Goal: Task Accomplishment & Management: Complete application form

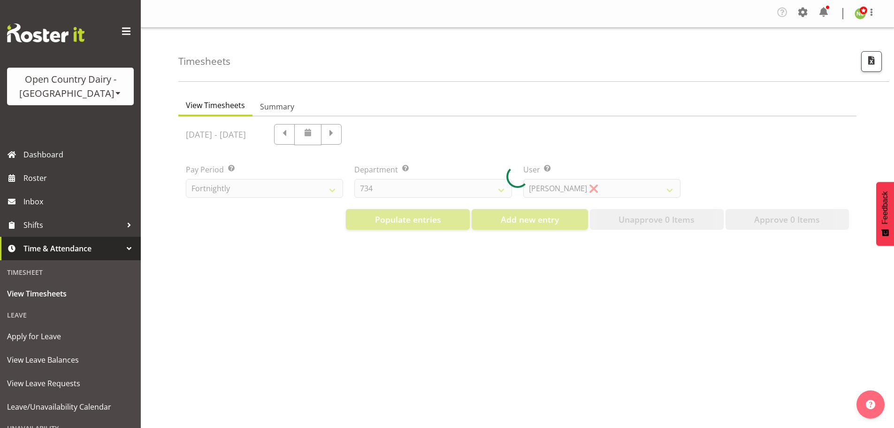
select select "699"
select select "8449"
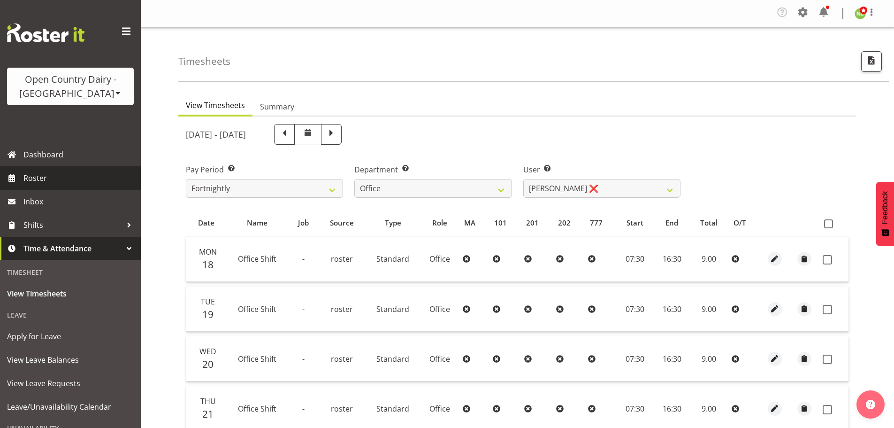
drag, startPoint x: 63, startPoint y: 174, endPoint x: 100, endPoint y: 170, distance: 37.8
click at [62, 174] on span "Roster" at bounding box center [79, 178] width 113 height 14
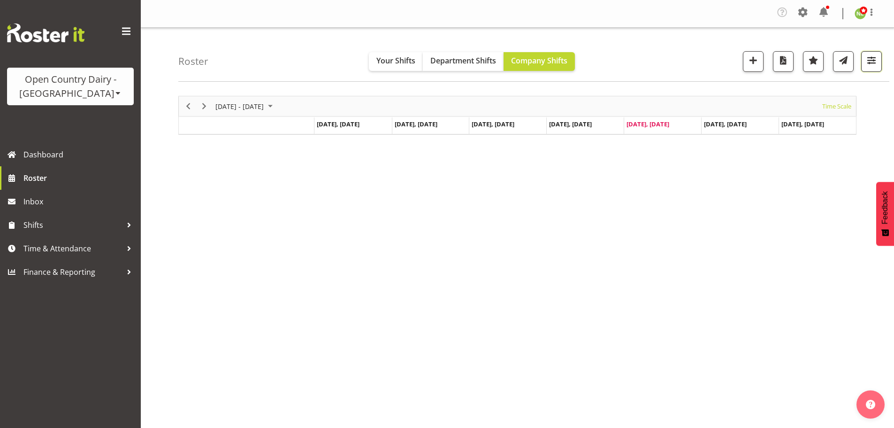
click at [875, 63] on span "button" at bounding box center [871, 60] width 12 height 12
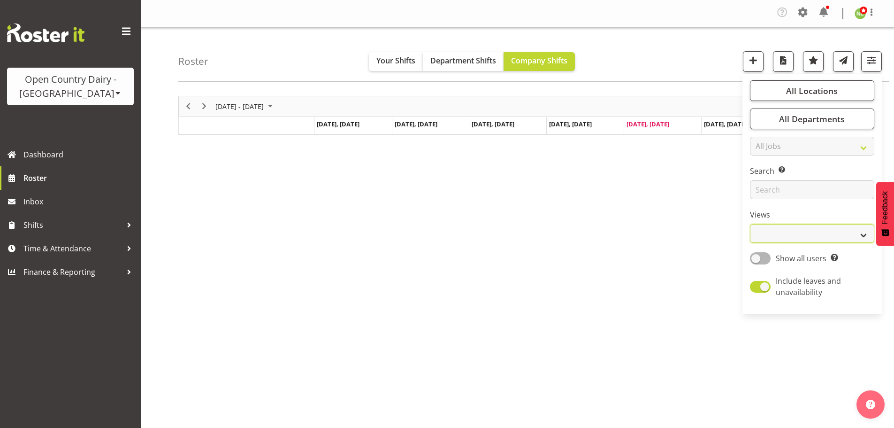
click at [777, 235] on select "Staff Role Shift - Horizontal Shift - Vertical Staff - Location" at bounding box center [812, 233] width 124 height 19
select select "staff"
click at [750, 224] on select "Staff Role Shift - Horizontal Shift - Vertical Staff - Location" at bounding box center [812, 233] width 124 height 19
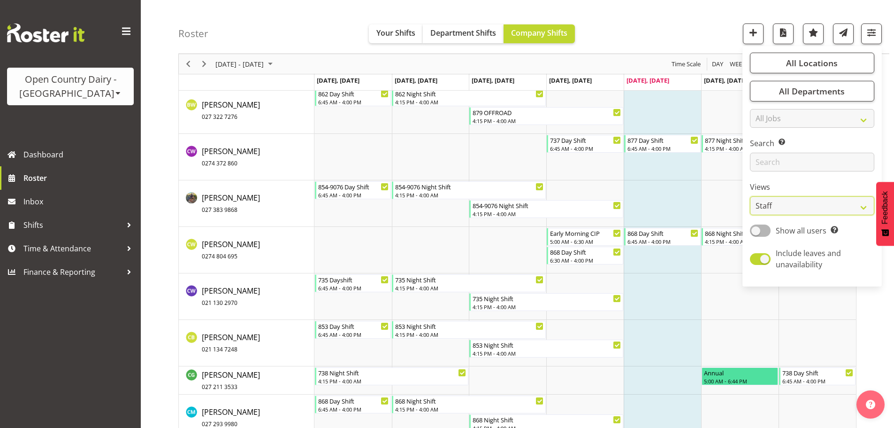
scroll to position [2018, 0]
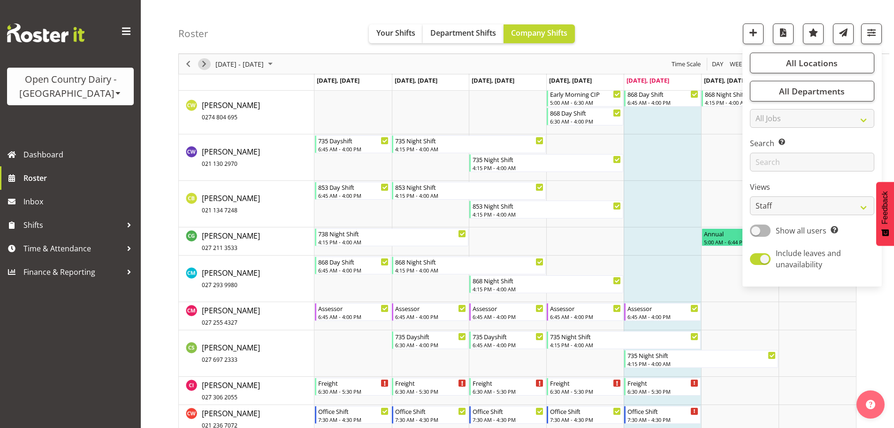
click at [208, 63] on span "Next" at bounding box center [204, 64] width 11 height 12
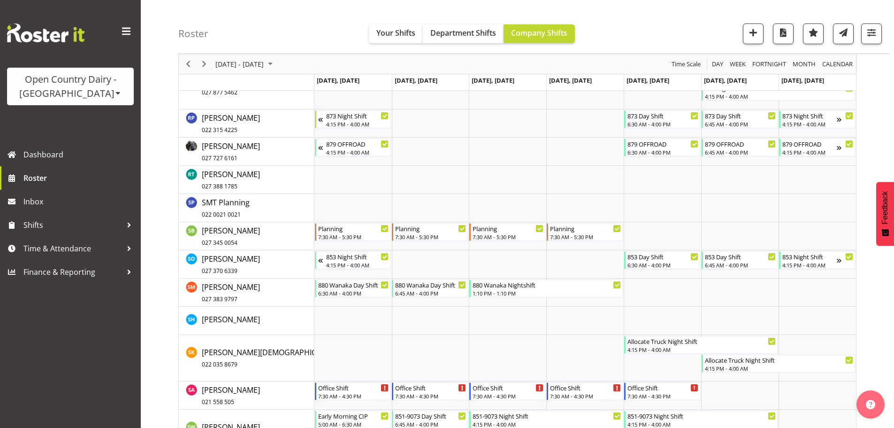
scroll to position [4881, 0]
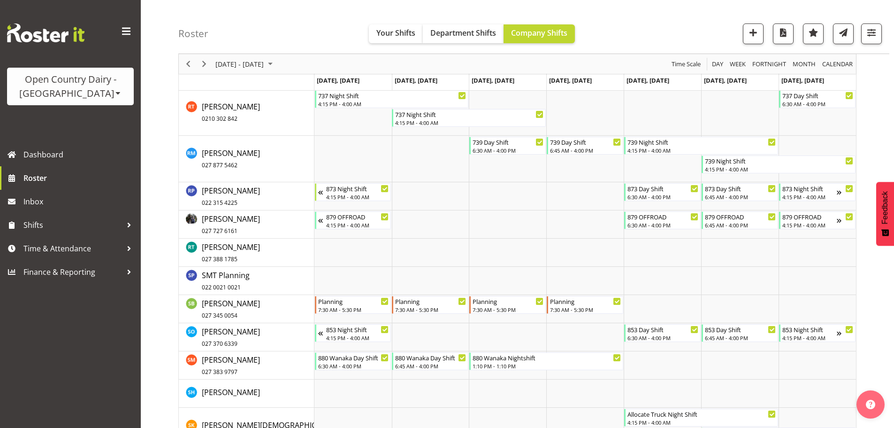
click at [92, 92] on div "Open Country Dairy - [GEOGRAPHIC_DATA]" at bounding box center [70, 86] width 108 height 28
click at [68, 118] on link "Open Country Dairy - [GEOGRAPHIC_DATA]" at bounding box center [97, 119] width 181 height 17
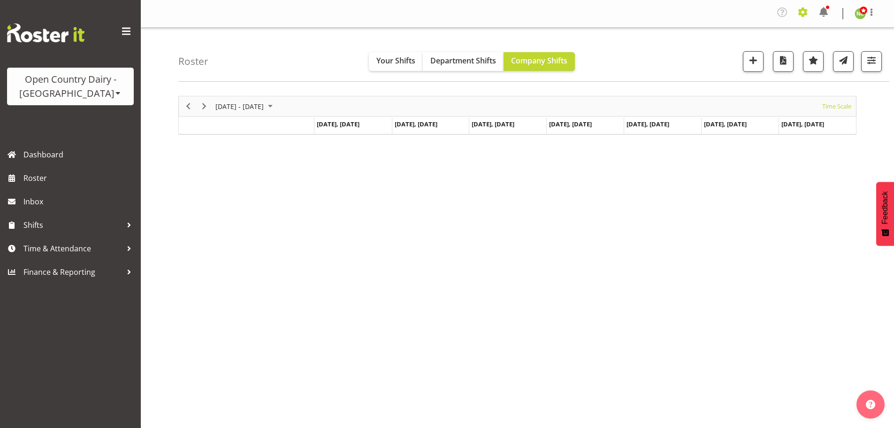
click at [801, 7] on span at bounding box center [803, 12] width 15 height 15
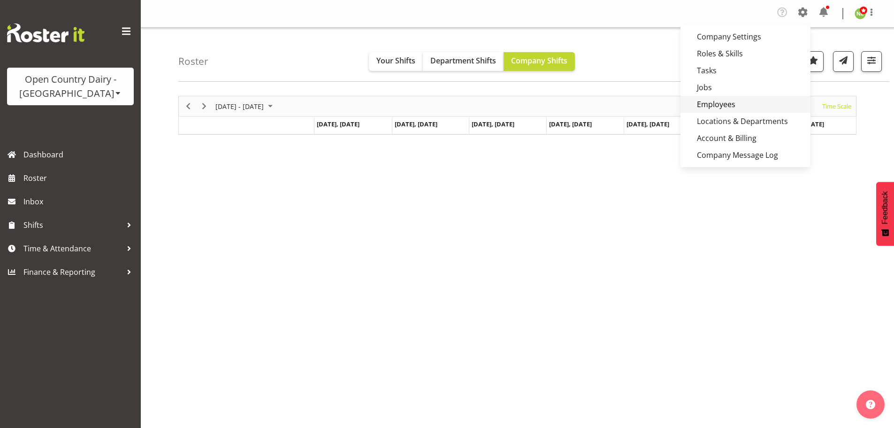
click at [727, 103] on link "Employees" at bounding box center [746, 104] width 130 height 17
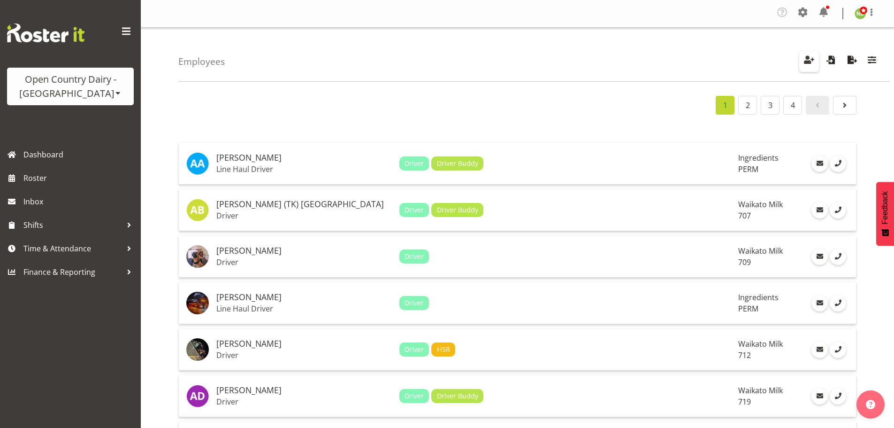
click at [807, 60] on span "button" at bounding box center [809, 60] width 12 height 12
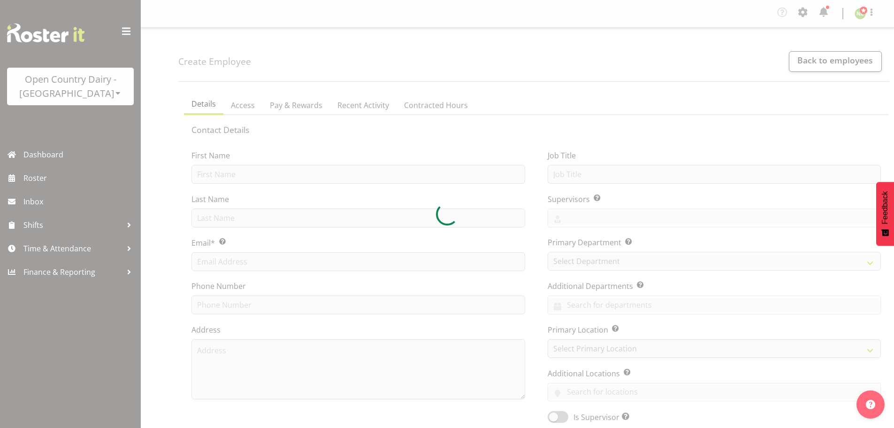
click at [218, 173] on div at bounding box center [447, 214] width 894 height 428
click at [214, 173] on div at bounding box center [447, 214] width 894 height 428
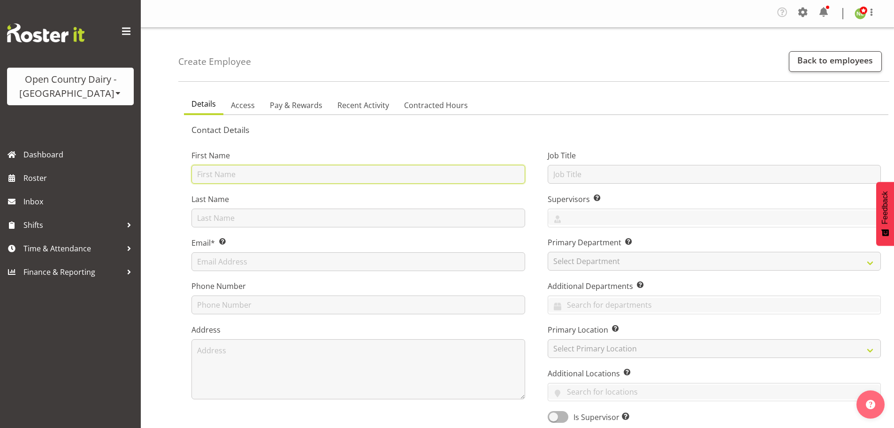
click at [216, 171] on input "text" at bounding box center [358, 174] width 334 height 19
type input "[PERSON_NAME]"
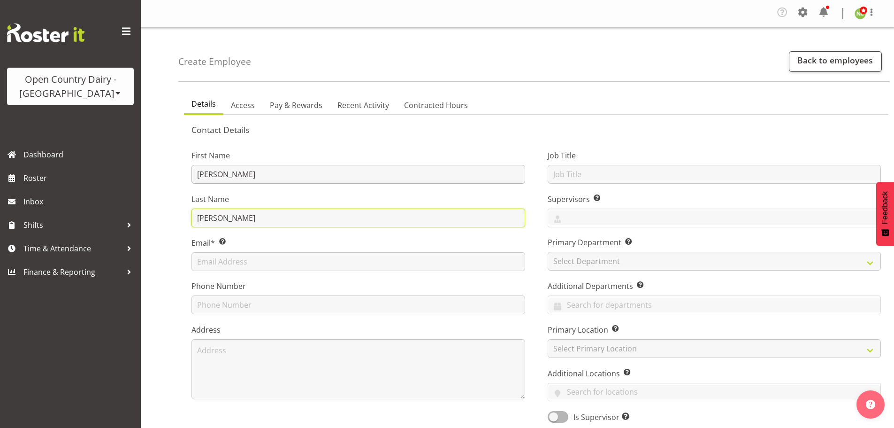
type input "[PERSON_NAME]"
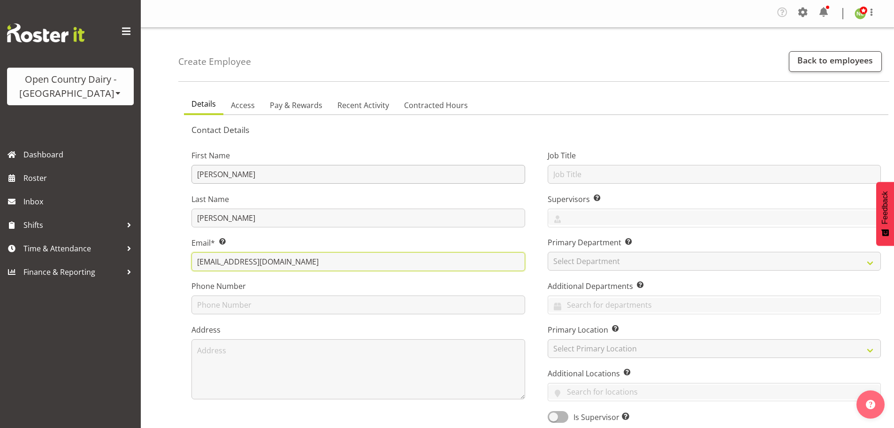
type input "[EMAIL_ADDRESS][DOMAIN_NAME]"
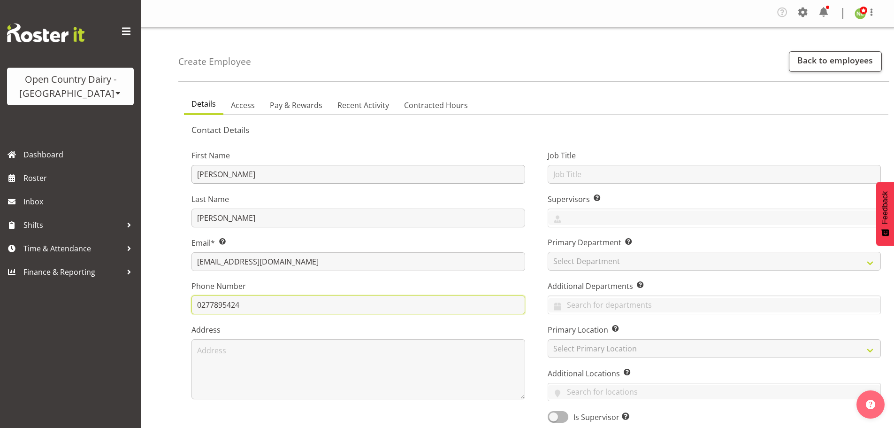
type input "0277895424"
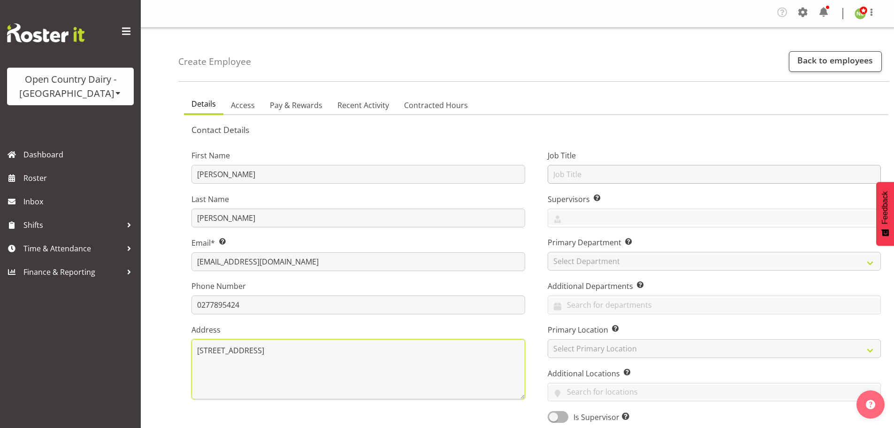
type textarea "13 First Ave South Waihou"
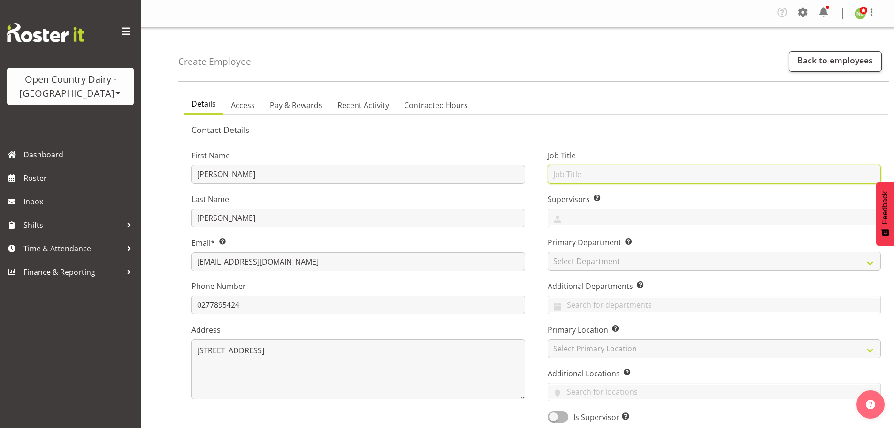
click at [551, 176] on input "text" at bounding box center [715, 174] width 334 height 19
type input "Driver"
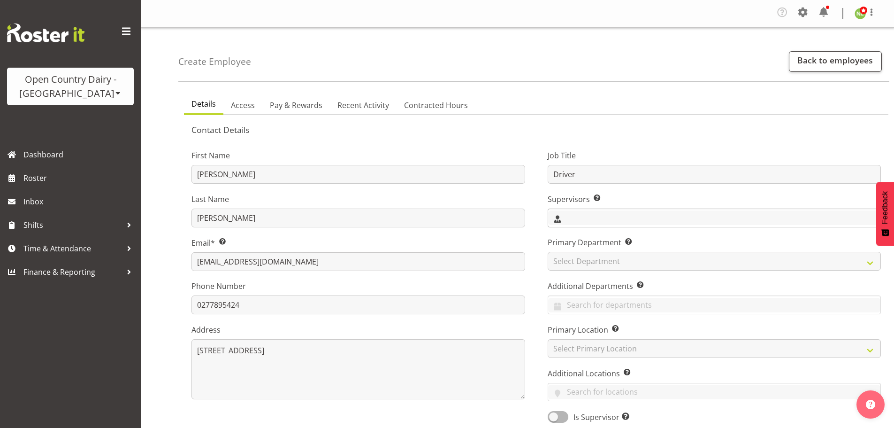
click at [582, 218] on input "text" at bounding box center [714, 217] width 333 height 15
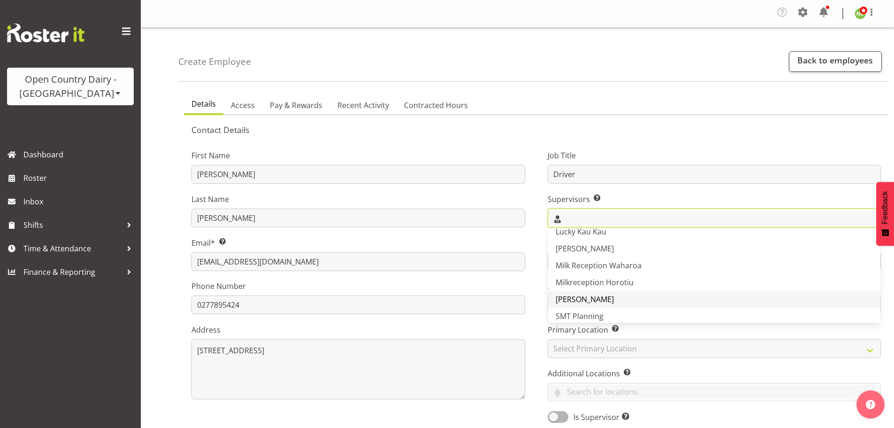
scroll to position [141, 0]
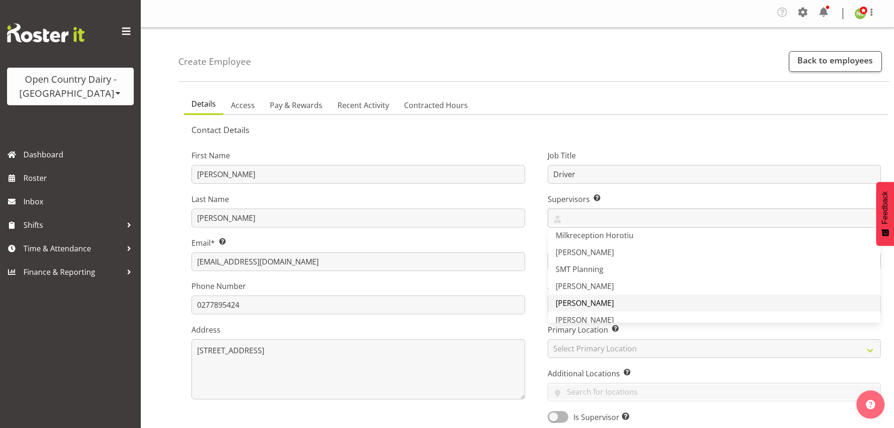
click at [581, 299] on span "Steve Webb" at bounding box center [585, 303] width 58 height 10
click at [536, 202] on div "Job Title Driver Supervisors Select the employee’s supervisors, or the person w…" at bounding box center [714, 283] width 356 height 293
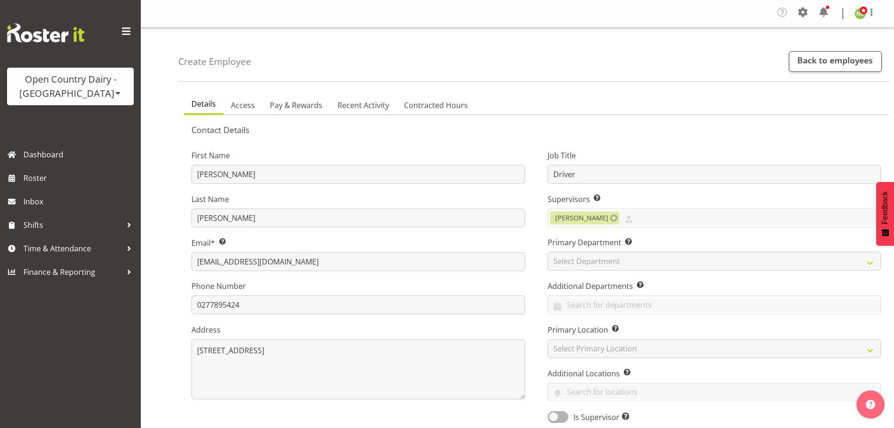
scroll to position [47, 0]
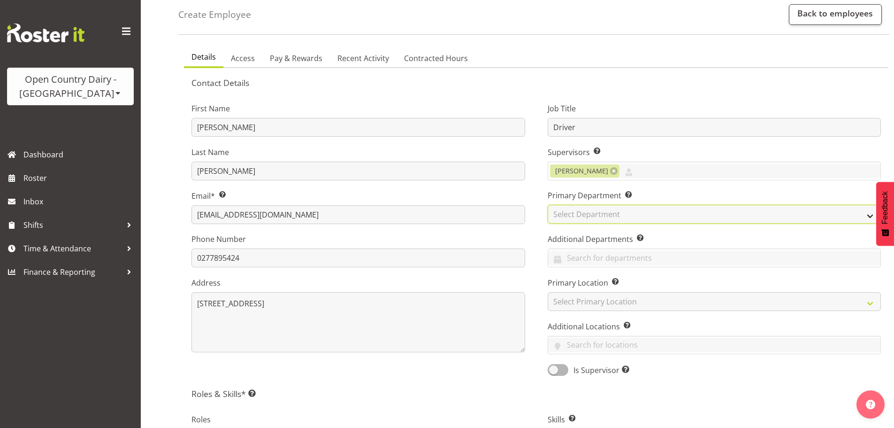
click at [575, 218] on select "Select Department 701 702 703 704 705 706 707 708 709" at bounding box center [715, 214] width 334 height 19
select select "763"
click at [548, 205] on select "Select Department 701 702 703 704 705 706 707 708 709" at bounding box center [715, 214] width 334 height 19
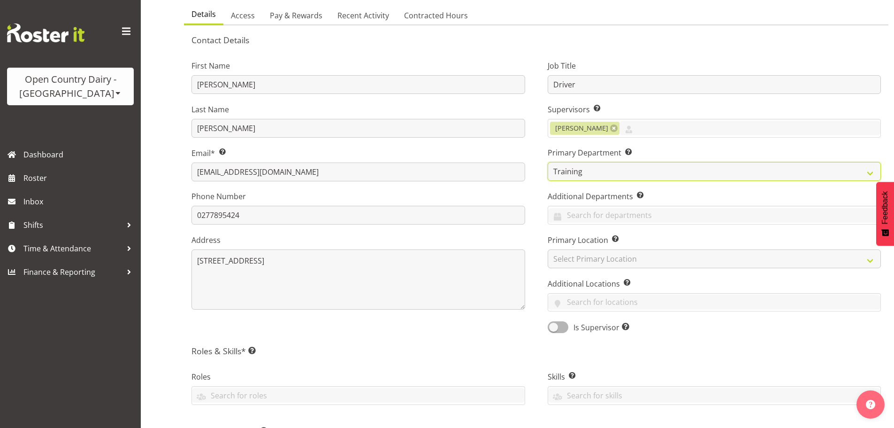
scroll to position [94, 0]
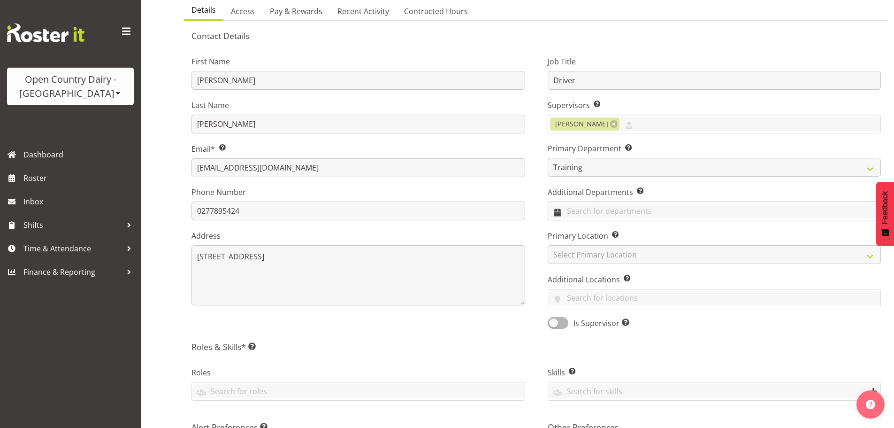
click at [581, 215] on input "text" at bounding box center [714, 211] width 333 height 15
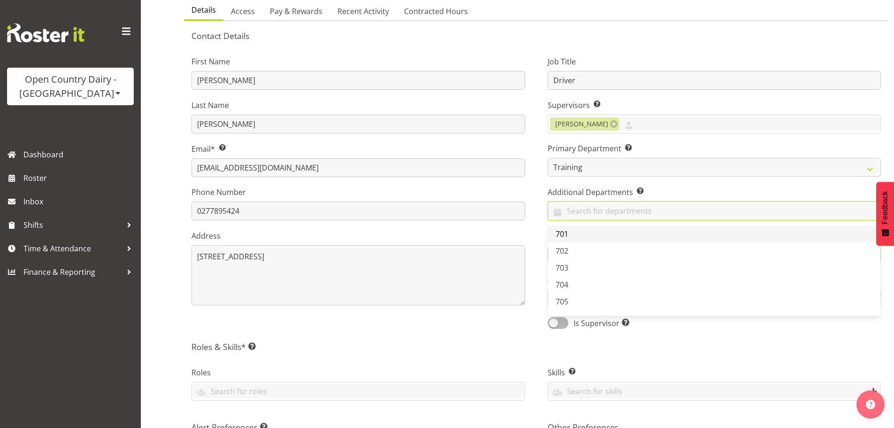
click at [568, 235] on link "701" at bounding box center [714, 233] width 333 height 17
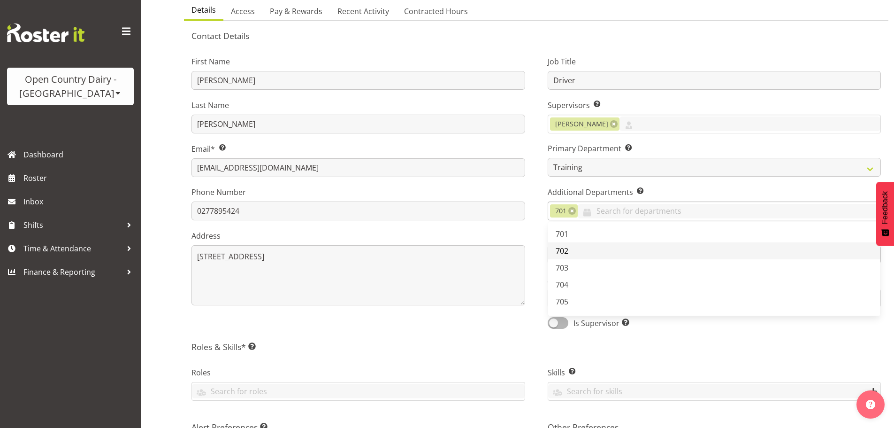
click at [571, 248] on link "702" at bounding box center [714, 250] width 333 height 17
click at [577, 266] on link "703" at bounding box center [714, 267] width 333 height 17
drag, startPoint x: 581, startPoint y: 289, endPoint x: 581, endPoint y: 294, distance: 5.2
click at [581, 289] on link "704" at bounding box center [714, 284] width 333 height 17
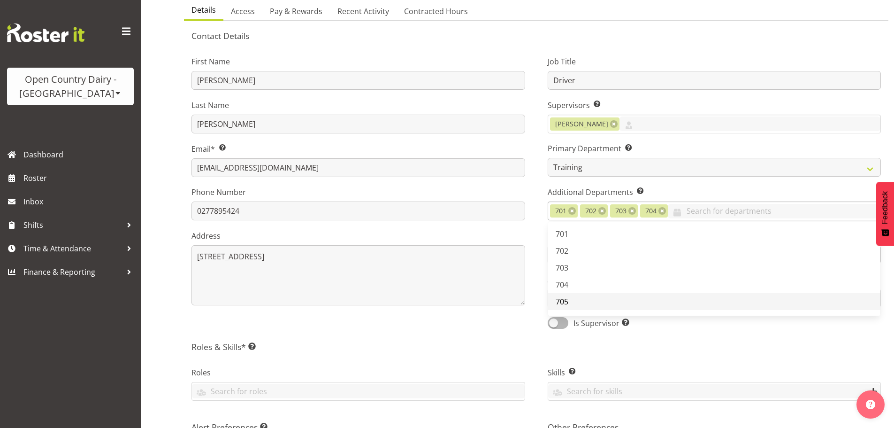
click at [580, 302] on link "705" at bounding box center [714, 301] width 333 height 17
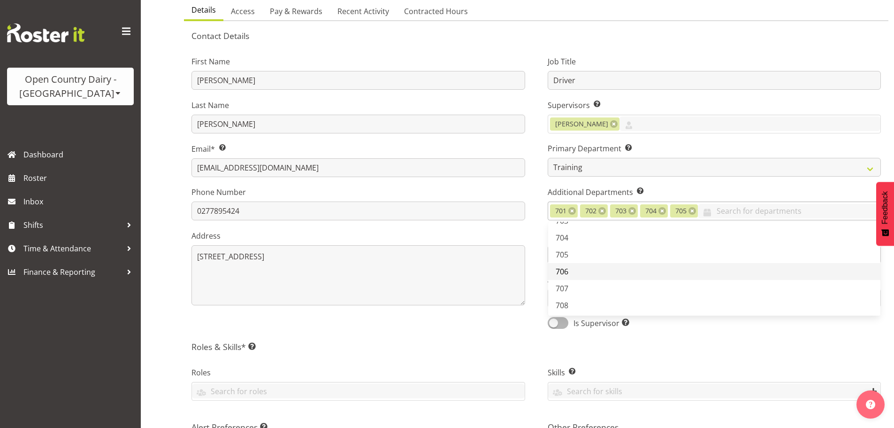
drag, startPoint x: 574, startPoint y: 274, endPoint x: 576, endPoint y: 283, distance: 10.0
click at [575, 274] on link "706" at bounding box center [714, 271] width 333 height 17
click at [576, 289] on link "707" at bounding box center [714, 288] width 333 height 17
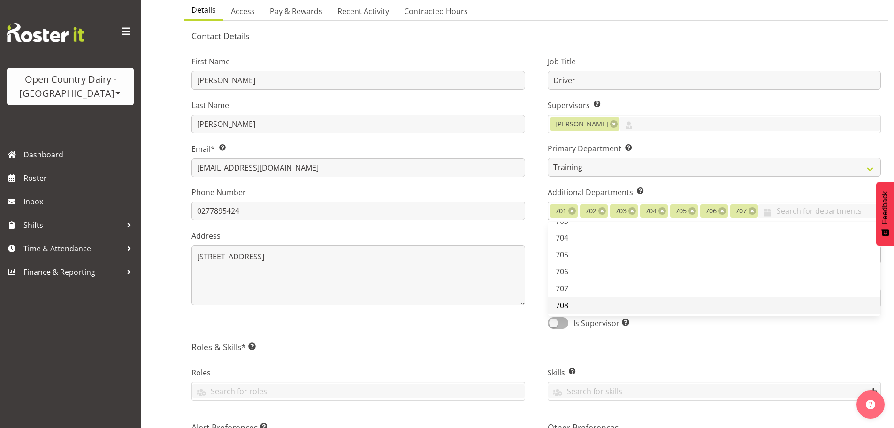
drag, startPoint x: 570, startPoint y: 306, endPoint x: 582, endPoint y: 291, distance: 19.4
click at [571, 306] on link "708" at bounding box center [714, 305] width 333 height 17
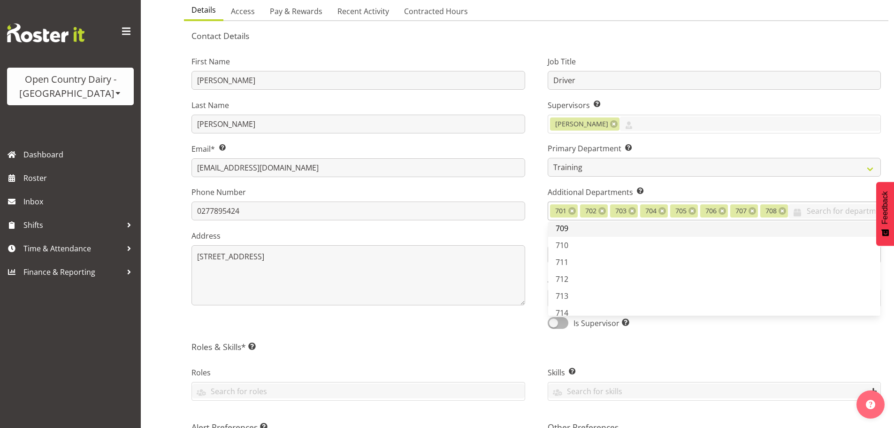
click at [582, 231] on link "709" at bounding box center [714, 228] width 333 height 17
click at [580, 237] on link "709" at bounding box center [714, 228] width 333 height 17
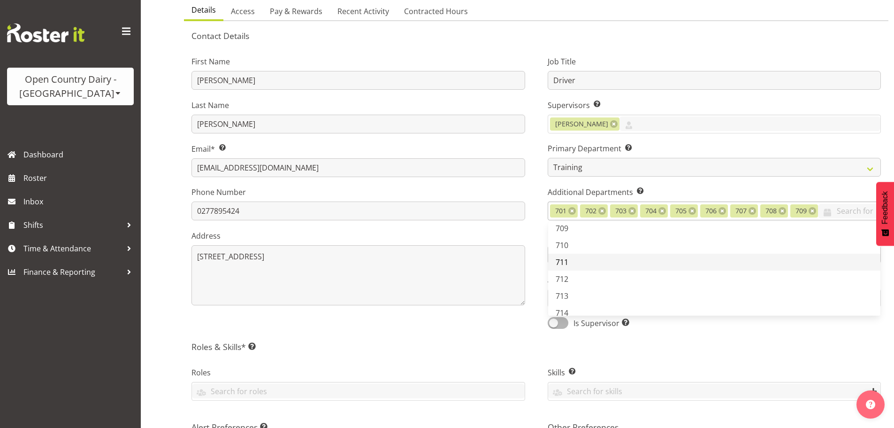
click at [576, 268] on link "711" at bounding box center [714, 261] width 333 height 17
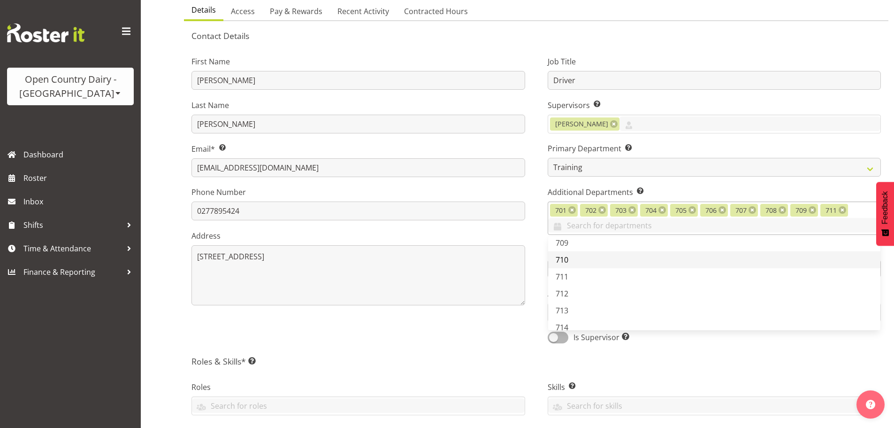
click at [579, 261] on link "710" at bounding box center [714, 259] width 333 height 17
drag, startPoint x: 580, startPoint y: 273, endPoint x: 580, endPoint y: 283, distance: 10.8
click at [580, 275] on link "711" at bounding box center [714, 276] width 333 height 17
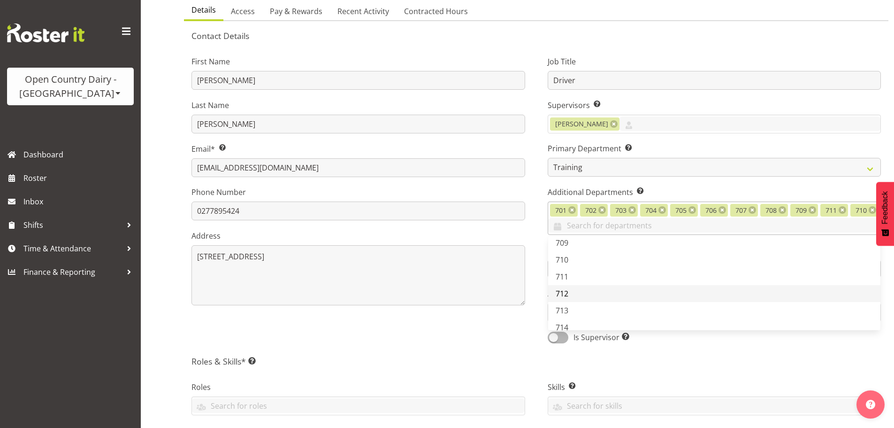
drag, startPoint x: 577, startPoint y: 293, endPoint x: 576, endPoint y: 308, distance: 15.1
click at [577, 294] on link "712" at bounding box center [714, 293] width 333 height 17
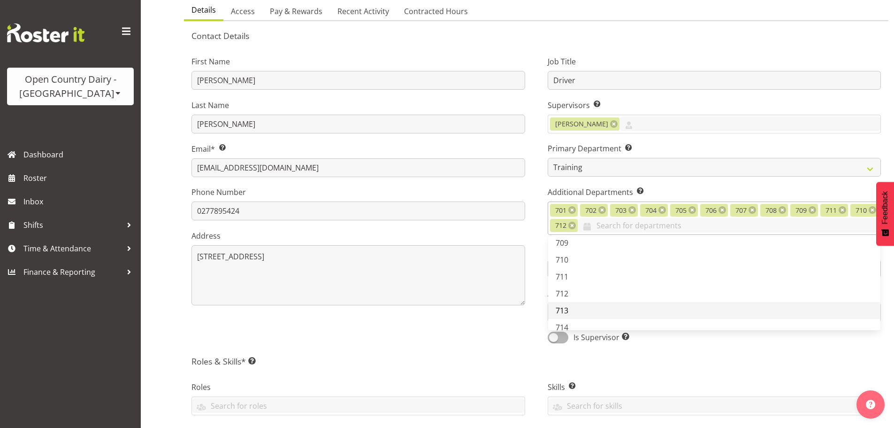
drag, startPoint x: 576, startPoint y: 308, endPoint x: 579, endPoint y: 319, distance: 11.2
click at [576, 309] on link "713" at bounding box center [714, 310] width 333 height 17
click at [580, 321] on link "714" at bounding box center [714, 327] width 333 height 17
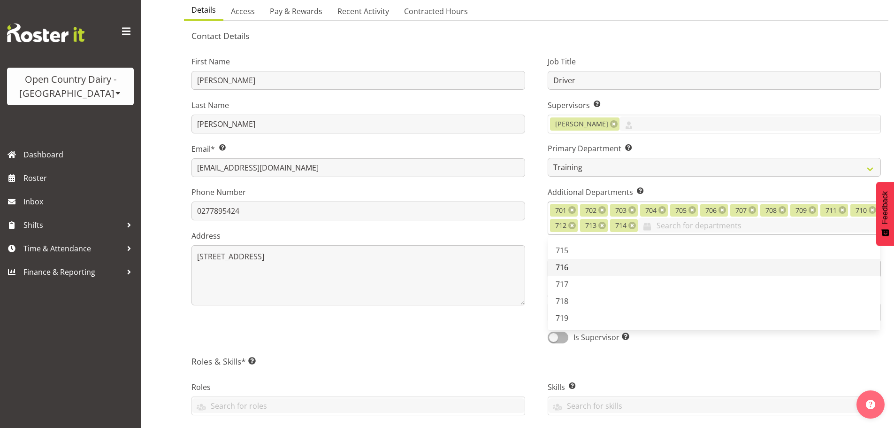
drag, startPoint x: 576, startPoint y: 250, endPoint x: 576, endPoint y: 266, distance: 16.0
click at [576, 250] on link "715" at bounding box center [714, 250] width 333 height 17
click at [574, 269] on link "716" at bounding box center [714, 267] width 333 height 17
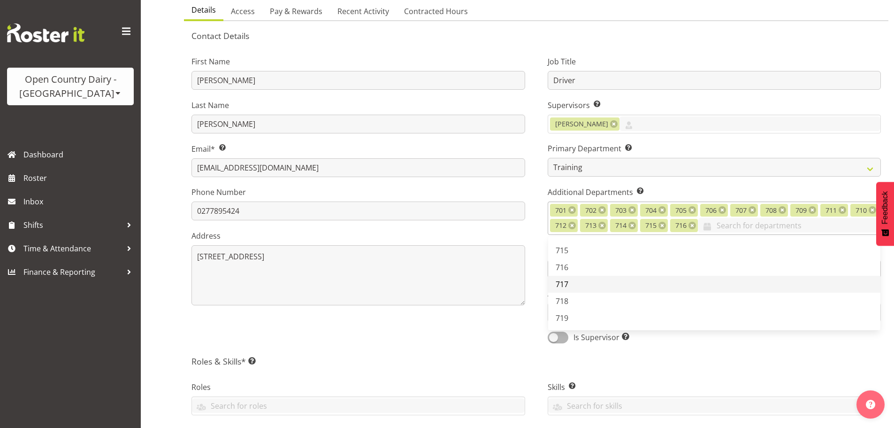
click at [575, 290] on link "717" at bounding box center [714, 283] width 333 height 17
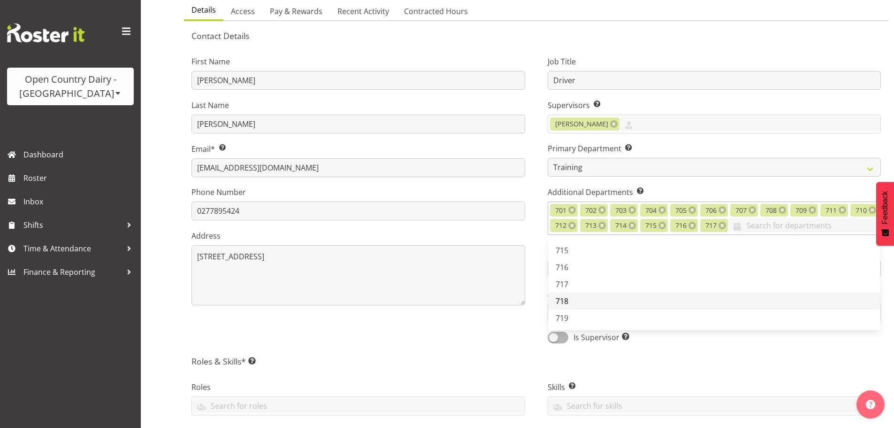
click at [576, 300] on link "718" at bounding box center [714, 300] width 333 height 17
click at [576, 316] on link "719" at bounding box center [714, 317] width 333 height 17
click at [575, 249] on link "720" at bounding box center [714, 240] width 333 height 17
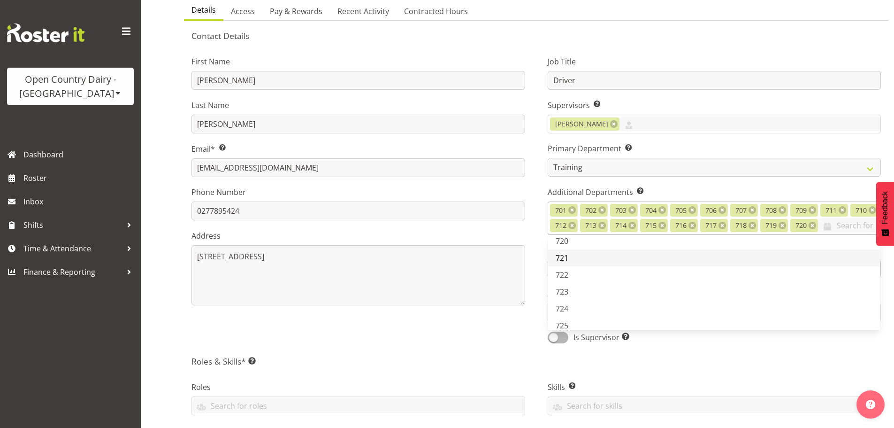
drag, startPoint x: 576, startPoint y: 273, endPoint x: 580, endPoint y: 286, distance: 13.7
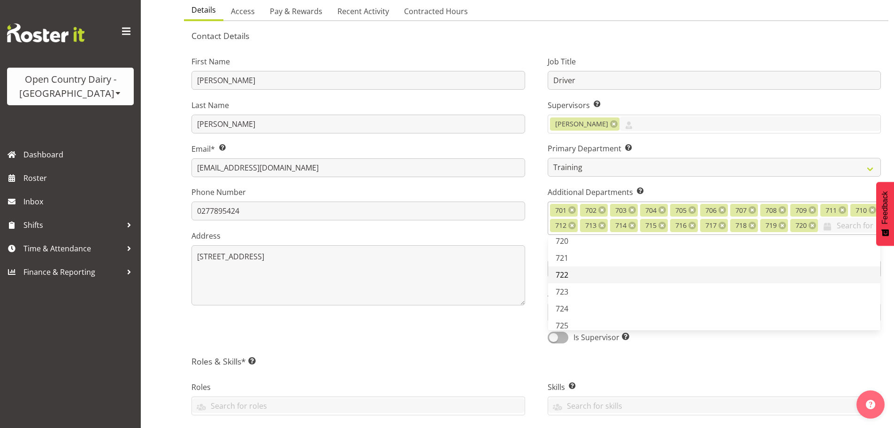
click at [577, 266] on link "721" at bounding box center [714, 257] width 333 height 17
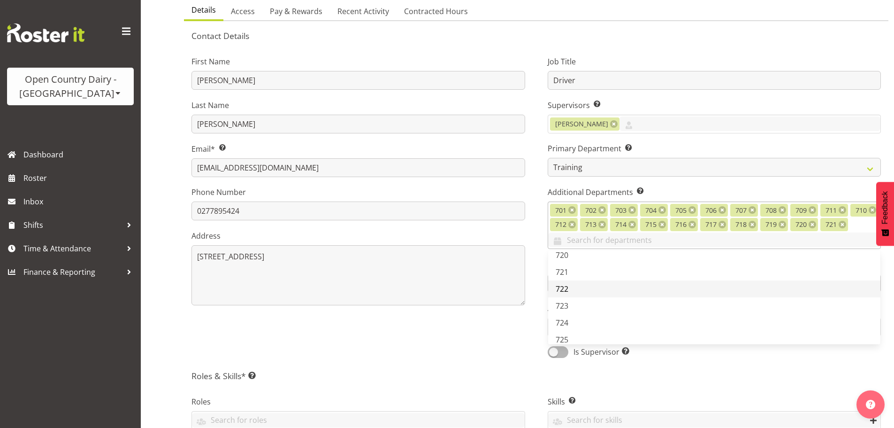
click at [580, 288] on link "722" at bounding box center [714, 288] width 333 height 17
drag, startPoint x: 577, startPoint y: 308, endPoint x: 574, endPoint y: 325, distance: 17.2
click at [577, 309] on link "723" at bounding box center [714, 305] width 333 height 17
click at [574, 327] on link "724" at bounding box center [714, 322] width 333 height 17
drag, startPoint x: 574, startPoint y: 334, endPoint x: 582, endPoint y: 323, distance: 12.9
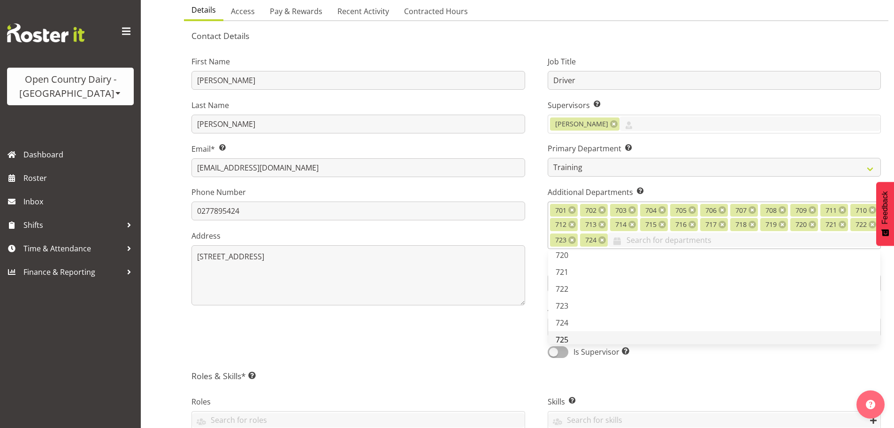
click at [575, 333] on link "725" at bounding box center [714, 339] width 333 height 17
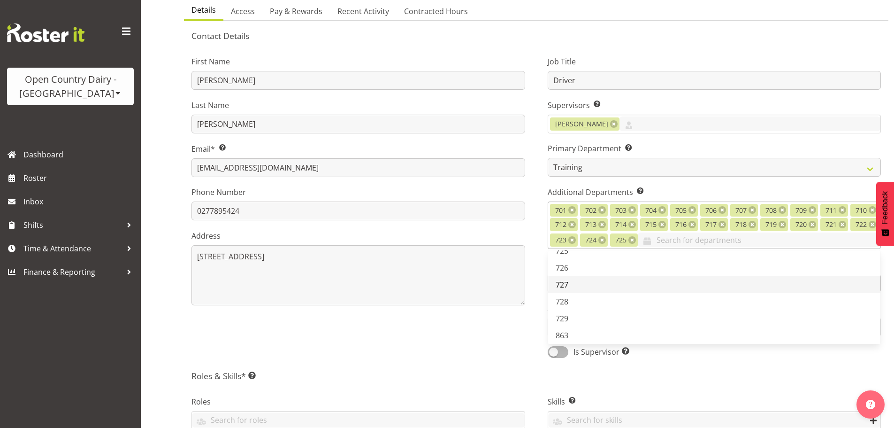
scroll to position [422, 0]
drag, startPoint x: 580, startPoint y: 266, endPoint x: 583, endPoint y: 274, distance: 8.6
click at [581, 267] on link "726" at bounding box center [714, 262] width 333 height 17
drag, startPoint x: 586, startPoint y: 283, endPoint x: 584, endPoint y: 299, distance: 17.0
click at [586, 283] on link "727" at bounding box center [714, 279] width 333 height 17
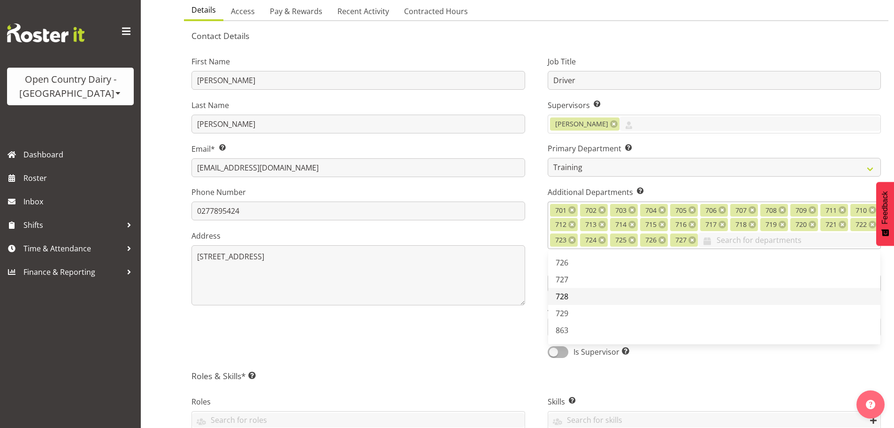
click at [584, 298] on link "728" at bounding box center [714, 296] width 333 height 17
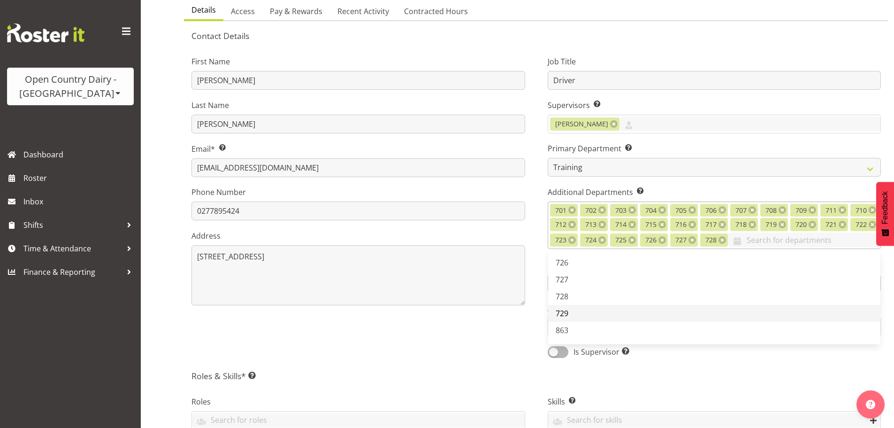
click at [585, 316] on link "729" at bounding box center [714, 313] width 333 height 17
click at [582, 321] on link "729" at bounding box center [714, 313] width 333 height 17
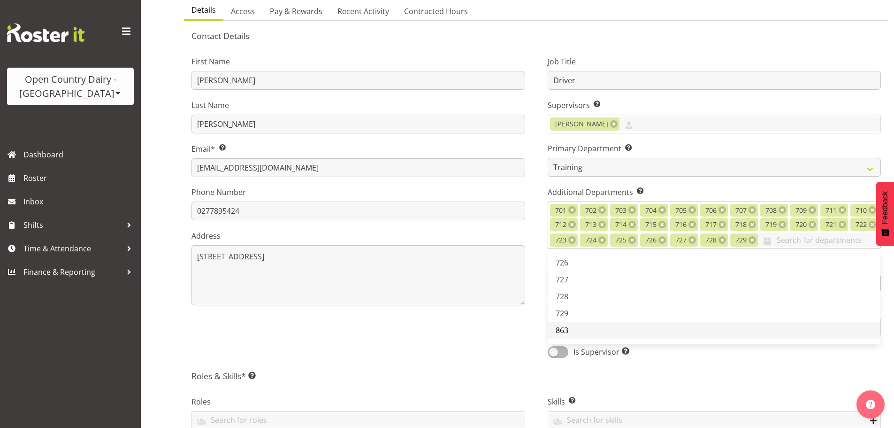
drag, startPoint x: 578, startPoint y: 340, endPoint x: 582, endPoint y: 336, distance: 5.4
click at [578, 338] on link "863" at bounding box center [714, 329] width 333 height 17
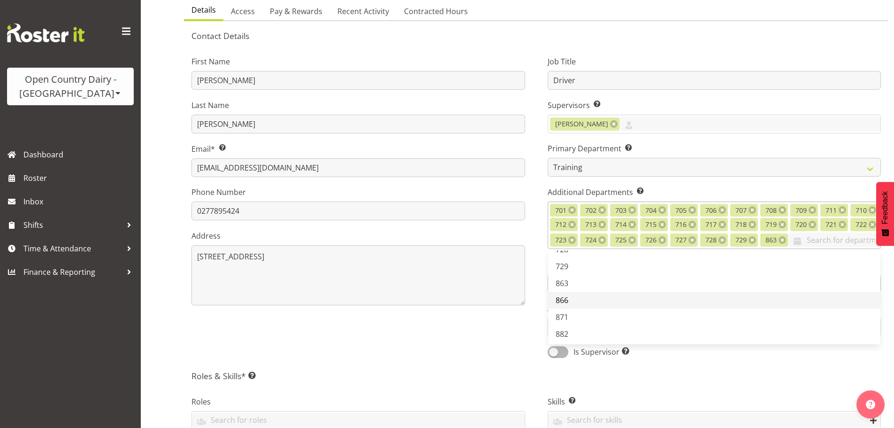
click at [582, 308] on link "866" at bounding box center [714, 299] width 333 height 17
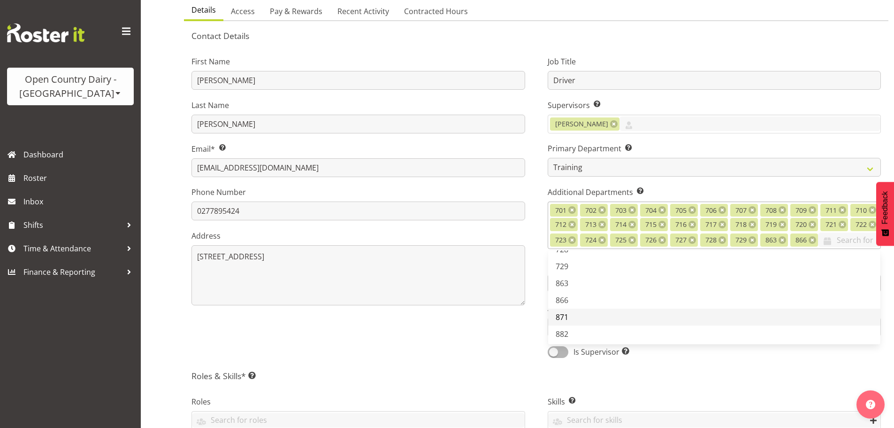
drag, startPoint x: 587, startPoint y: 336, endPoint x: 586, endPoint y: 345, distance: 9.4
click at [587, 325] on link "871" at bounding box center [714, 316] width 333 height 17
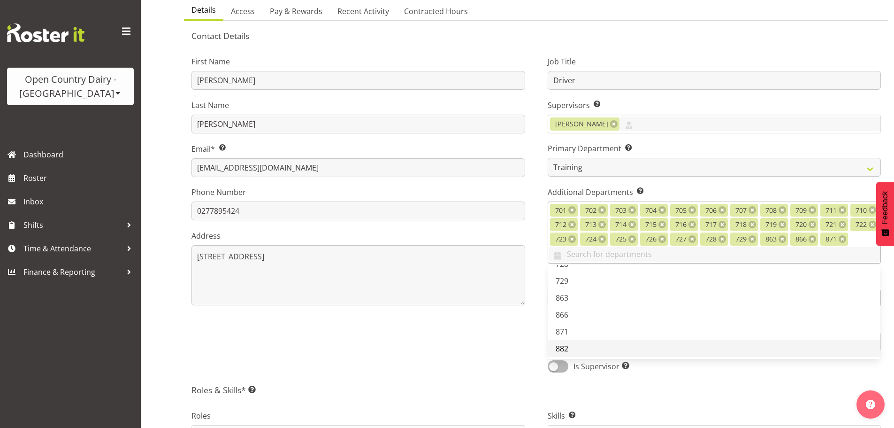
click at [586, 345] on link "882" at bounding box center [714, 348] width 333 height 17
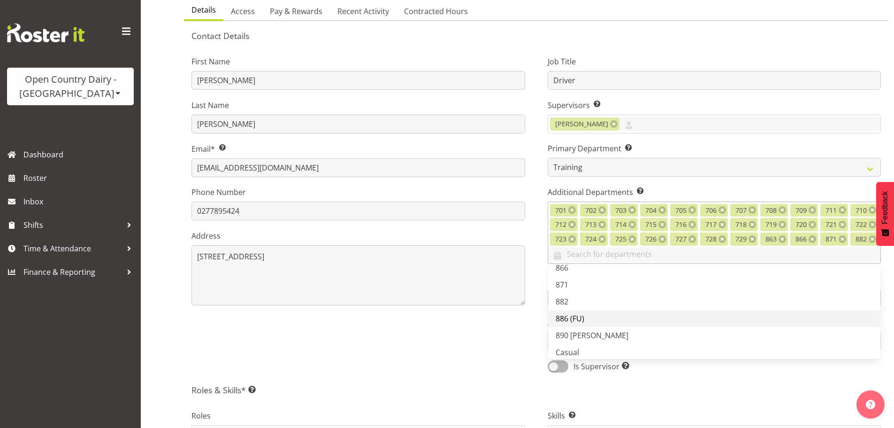
click at [583, 321] on span "886 (FU)" at bounding box center [570, 318] width 29 height 10
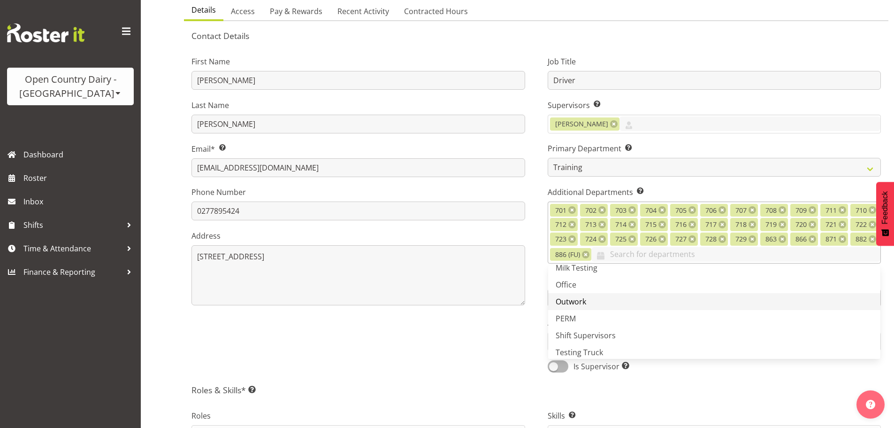
scroll to position [657, 0]
click at [522, 344] on div "First Name Haley Last Name Galecki Email* This is a required field. haley93@hot…" at bounding box center [358, 211] width 356 height 336
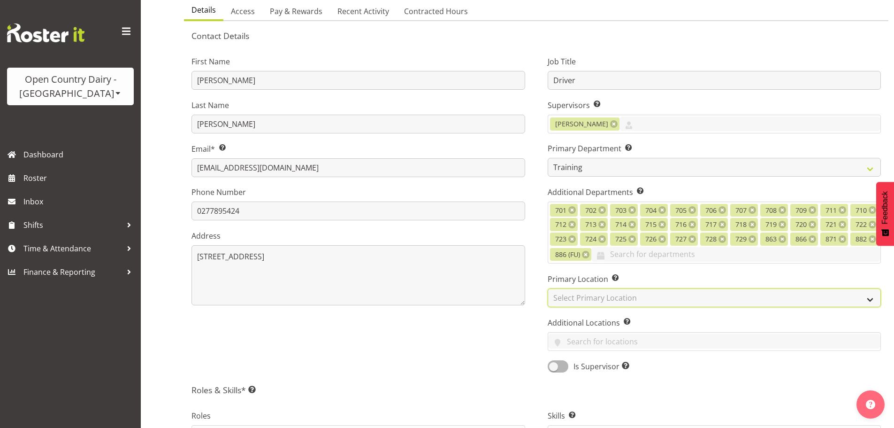
click at [574, 294] on select "Select Primary Location Ingredients Waharoa Office Waikato Milk Whanganui Office" at bounding box center [715, 297] width 334 height 19
select select "1054"
click at [548, 288] on select "Select Primary Location Ingredients Waharoa Office Waikato Milk Whanganui Office" at bounding box center [715, 297] width 334 height 19
click at [529, 355] on div "First Name Haley Last Name Galecki Email* This is a required field. haley93@hot…" at bounding box center [358, 211] width 356 height 336
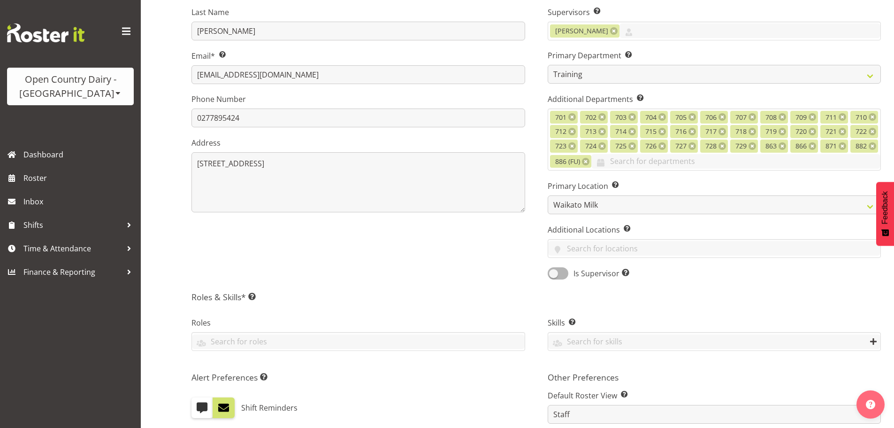
scroll to position [188, 0]
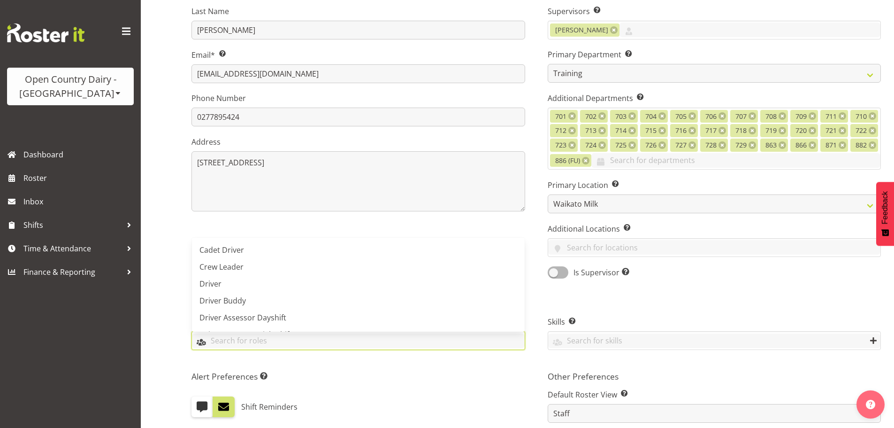
click at [229, 334] on input "text" at bounding box center [358, 340] width 333 height 15
click at [218, 284] on span "Driver" at bounding box center [210, 283] width 22 height 10
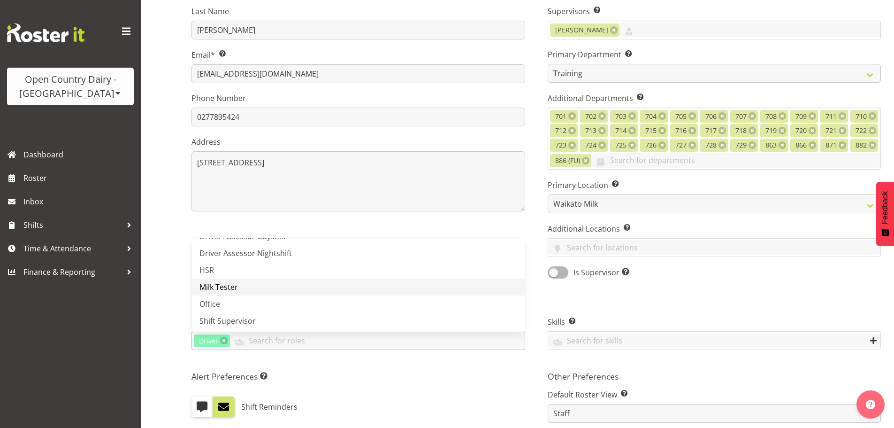
scroll to position [83, 0]
drag, startPoint x: 568, startPoint y: 341, endPoint x: 574, endPoint y: 342, distance: 5.2
click at [569, 340] on input "text" at bounding box center [714, 340] width 333 height 15
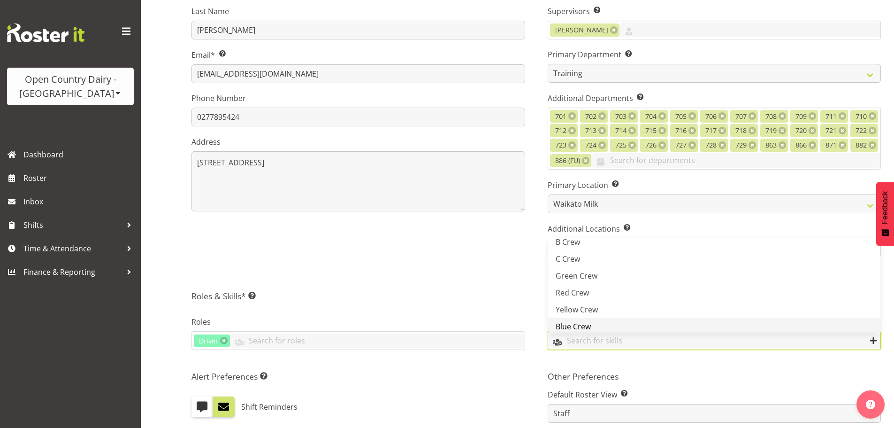
scroll to position [47, 0]
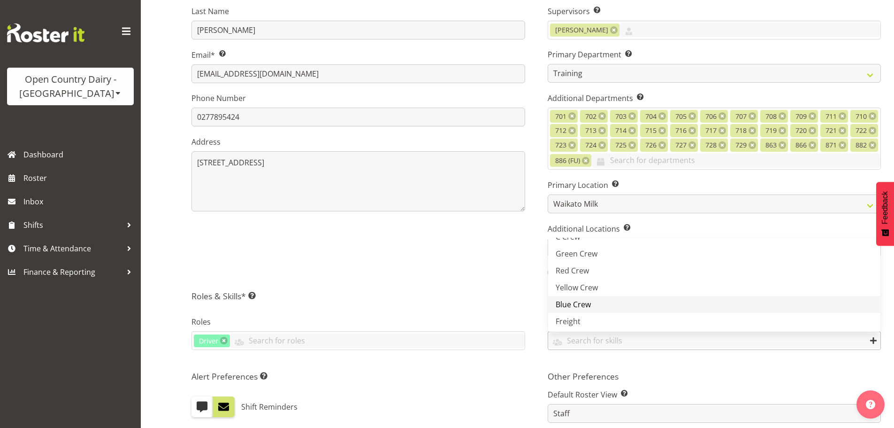
click at [573, 305] on span "Blue Crew" at bounding box center [573, 304] width 35 height 10
drag, startPoint x: 512, startPoint y: 393, endPoint x: 520, endPoint y: 365, distance: 29.0
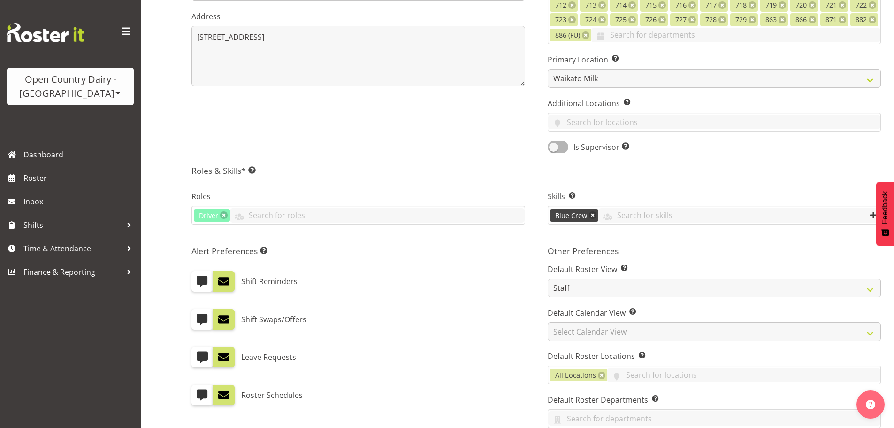
scroll to position [375, 0]
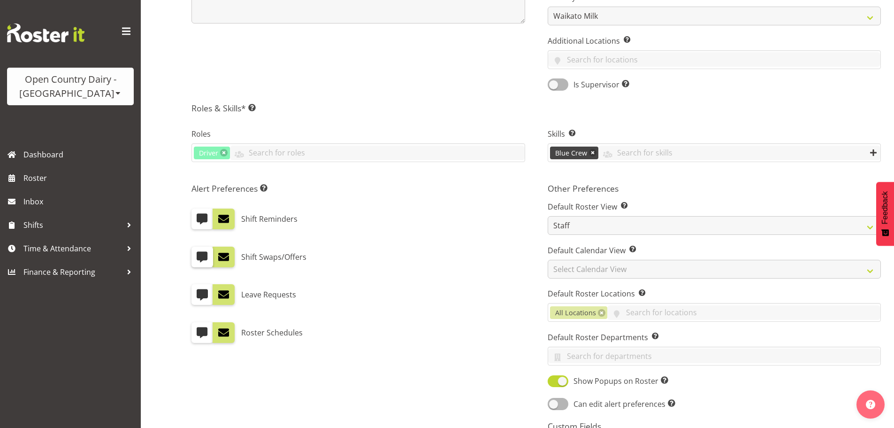
click at [202, 253] on span at bounding box center [202, 257] width 12 height 12
click at [198, 253] on input "checkbox" at bounding box center [194, 256] width 6 height 6
checkbox input "true"
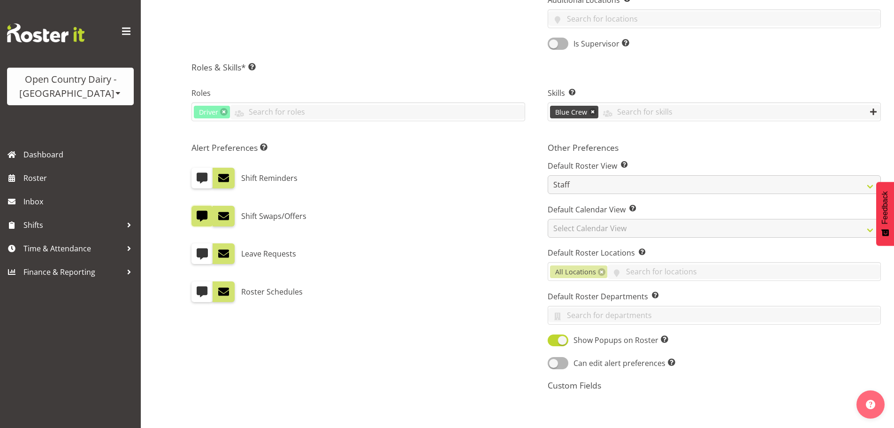
scroll to position [469, 0]
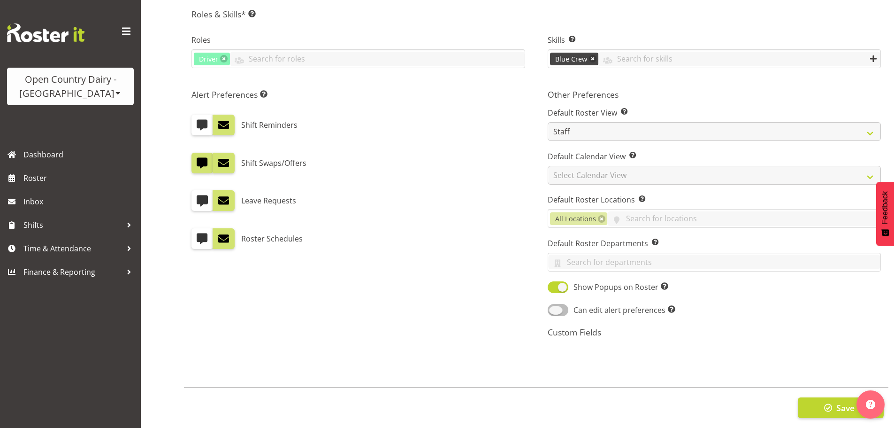
click at [559, 314] on span at bounding box center [558, 310] width 21 height 12
click at [554, 313] on input "Can edit alert preferences Allow employee to edit their own alert preferences" at bounding box center [551, 310] width 6 height 6
checkbox input "true"
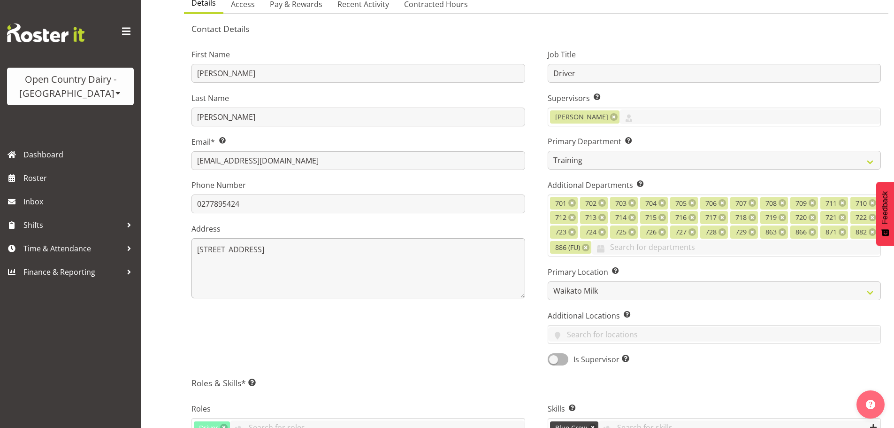
scroll to position [0, 0]
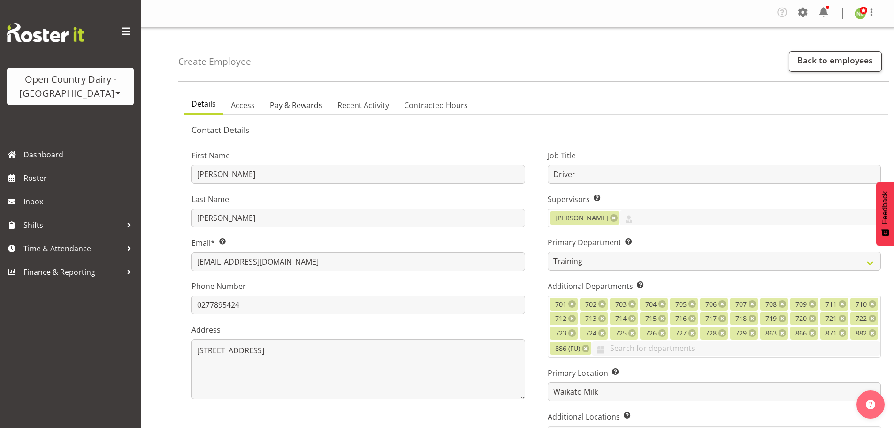
click at [293, 106] on span "Pay & Rewards" at bounding box center [296, 104] width 53 height 11
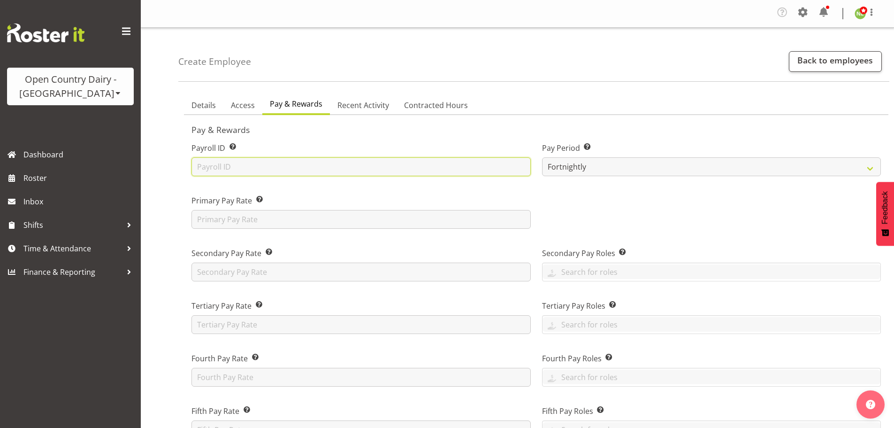
click at [215, 168] on input "text" at bounding box center [360, 166] width 339 height 19
type input "CHECK"
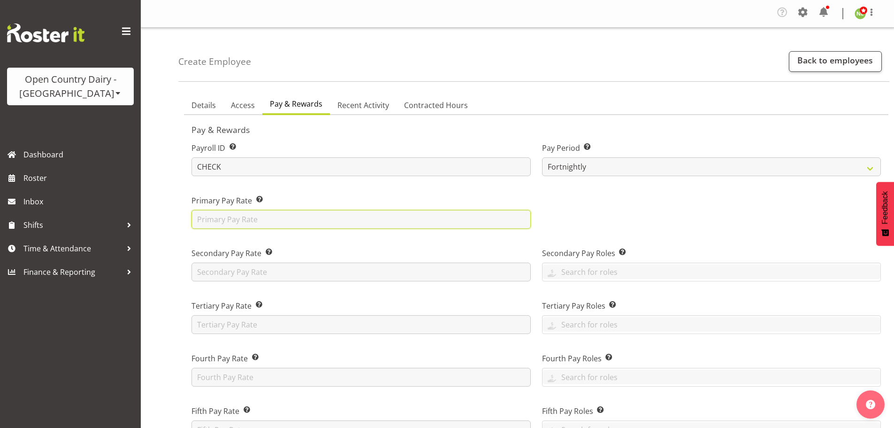
click at [211, 223] on input "text" at bounding box center [360, 219] width 339 height 19
type input "42"
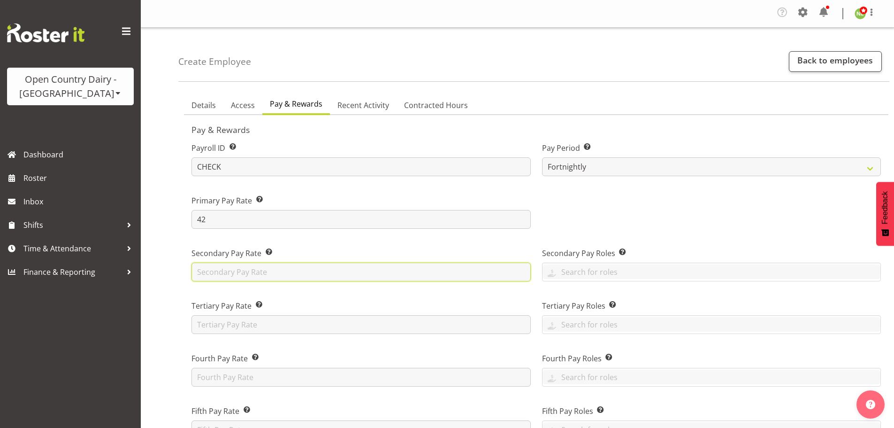
click at [193, 266] on input "text" at bounding box center [360, 271] width 339 height 19
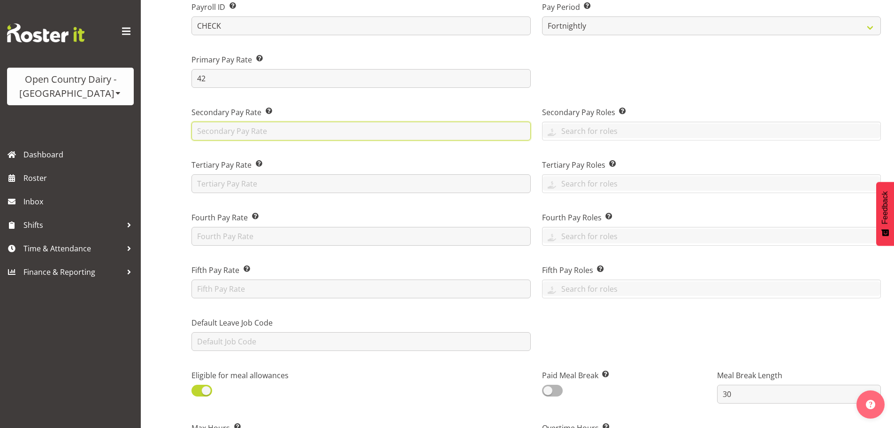
scroll to position [188, 0]
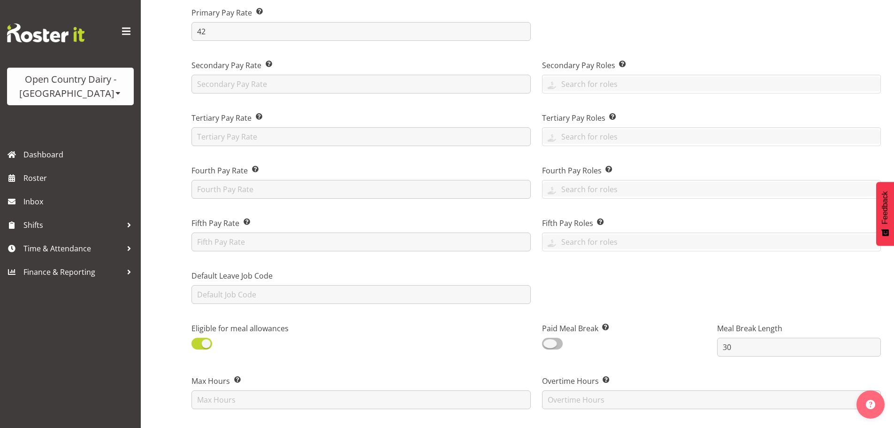
drag, startPoint x: 552, startPoint y: 348, endPoint x: 533, endPoint y: 348, distance: 19.2
click at [548, 348] on span at bounding box center [552, 343] width 21 height 12
click at [548, 346] on input "checkbox" at bounding box center [545, 343] width 6 height 6
checkbox input "true"
click at [191, 338] on div "Eligible for meal allowances" at bounding box center [273, 332] width 175 height 47
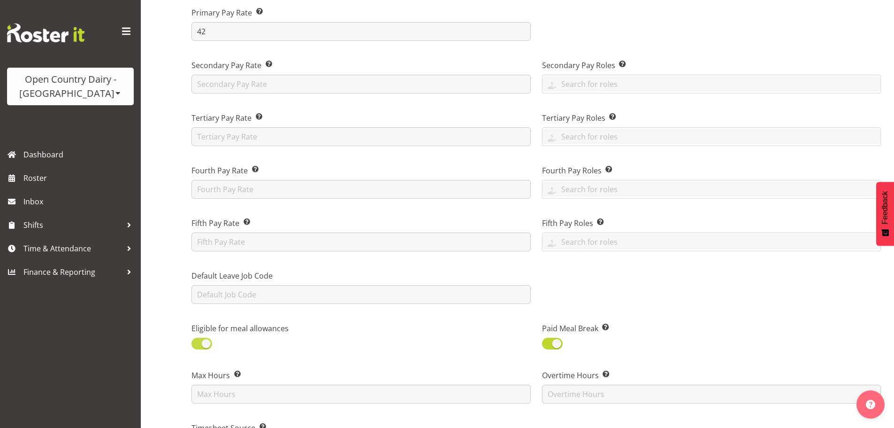
click at [198, 342] on span at bounding box center [201, 343] width 21 height 12
click at [198, 342] on input "checkbox" at bounding box center [194, 343] width 6 height 6
checkbox input "false"
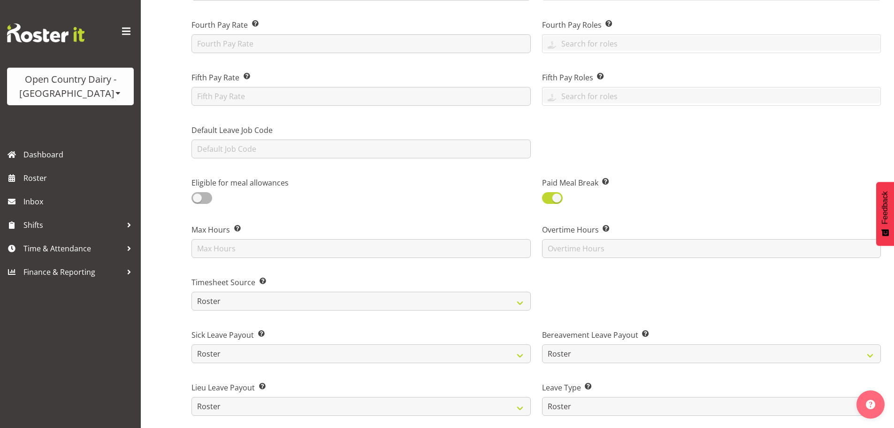
scroll to position [375, 0]
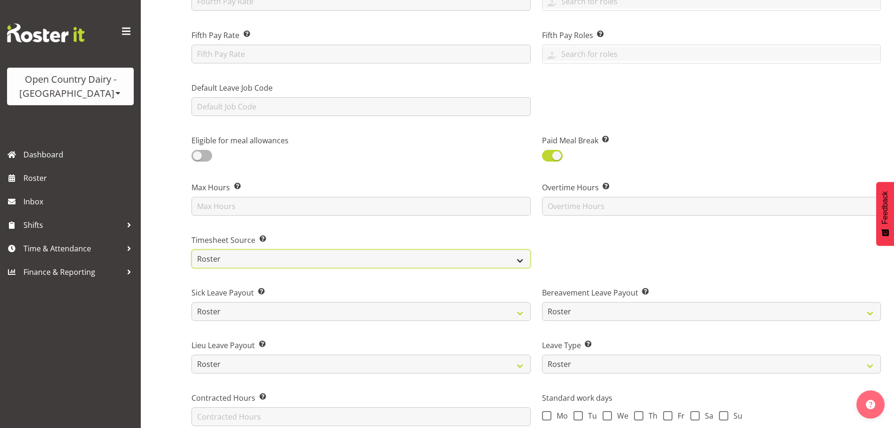
click at [217, 263] on select "Roster Manual GPS GPS (via Roster)" at bounding box center [360, 258] width 339 height 19
select select "manual"
click at [191, 249] on select "Roster Manual GPS GPS (via Roster)" at bounding box center [360, 258] width 339 height 19
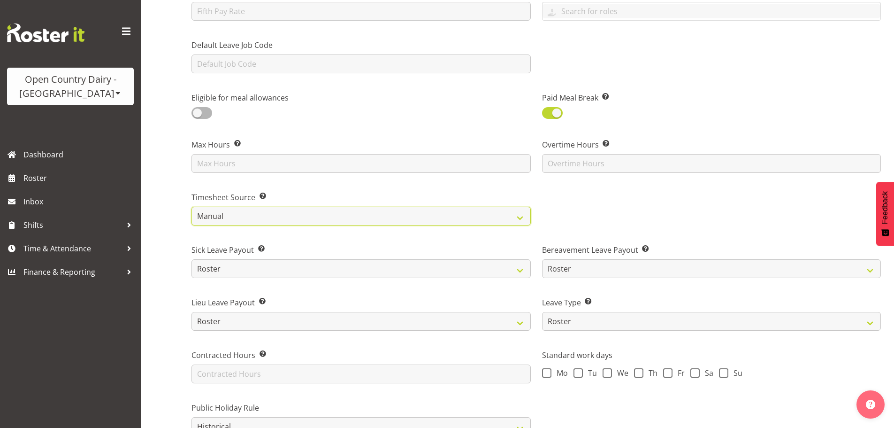
scroll to position [469, 0]
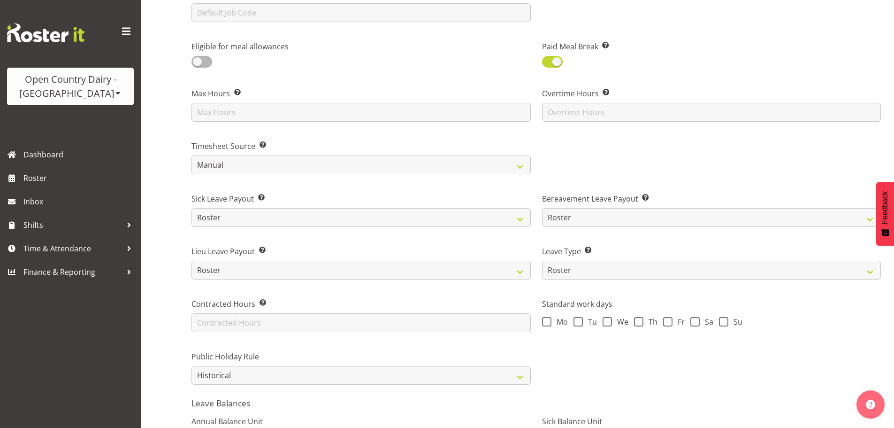
click at [220, 228] on div "Sick Leave Payout Select standard if you want sick leave to be paid based on ro…" at bounding box center [361, 206] width 351 height 53
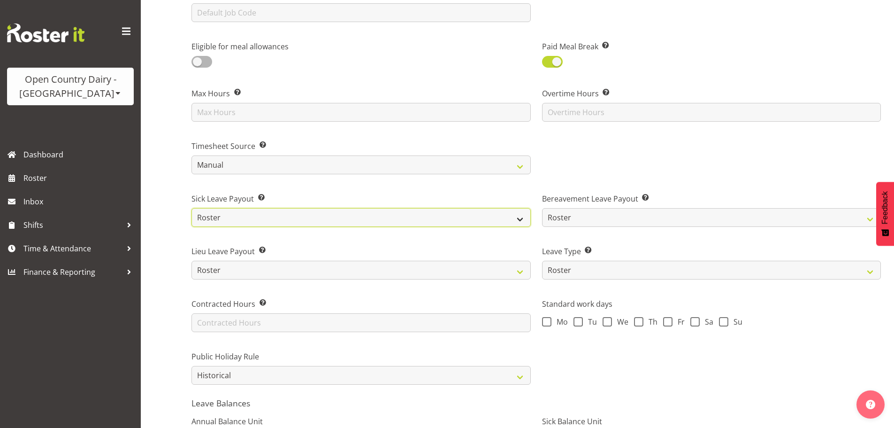
click at [222, 224] on select "Roster Fixed" at bounding box center [360, 217] width 339 height 19
select select "fixed"
click at [191, 208] on select "Roster Fixed" at bounding box center [360, 217] width 339 height 19
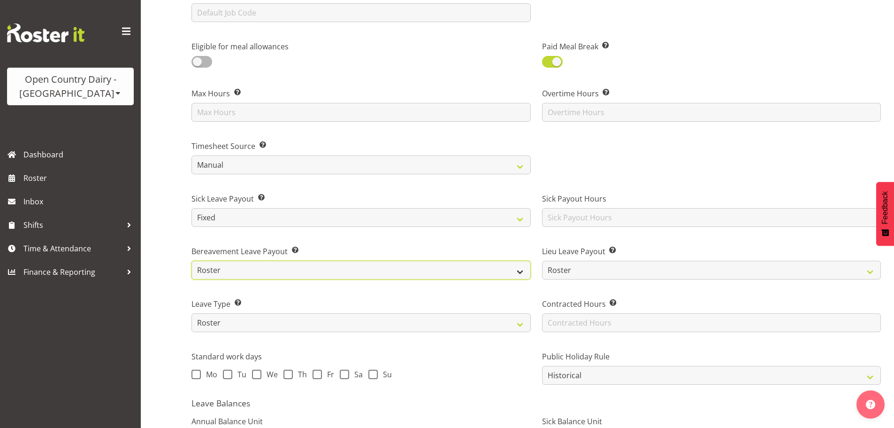
click at [221, 273] on select "Roster Fixed" at bounding box center [360, 269] width 339 height 19
select select "fixed"
click at [191, 260] on select "Roster Fixed" at bounding box center [360, 269] width 339 height 19
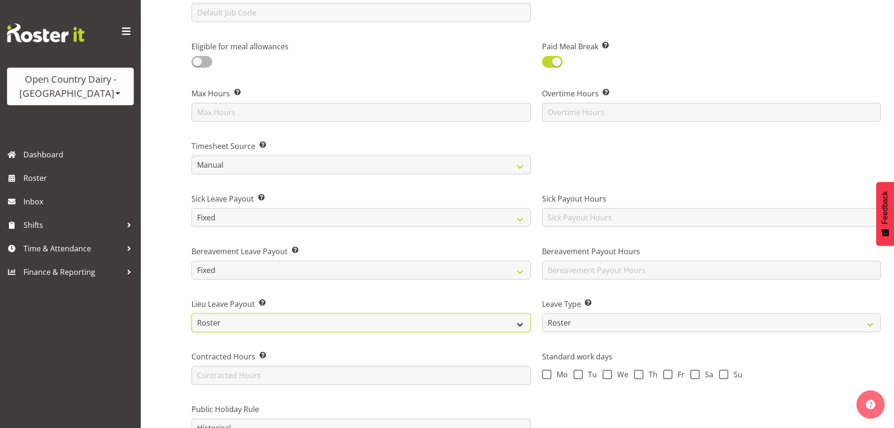
click at [208, 320] on select "Roster Fixed" at bounding box center [360, 322] width 339 height 19
select select "fixed"
click at [191, 313] on select "Roster Fixed" at bounding box center [360, 322] width 339 height 19
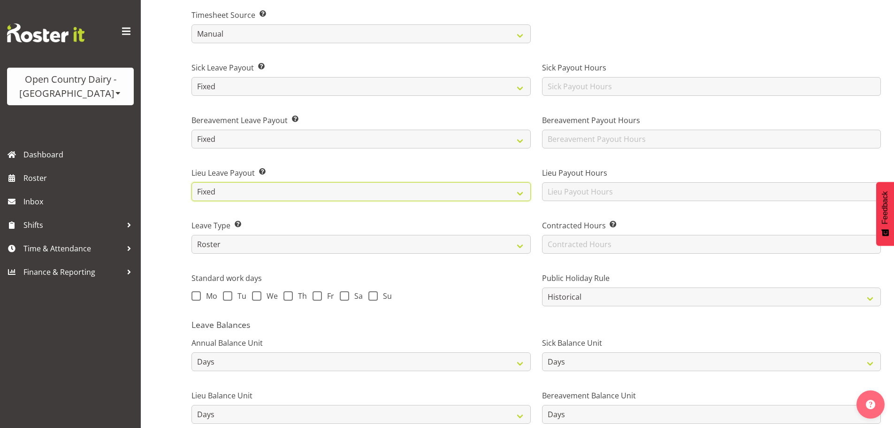
scroll to position [610, 0]
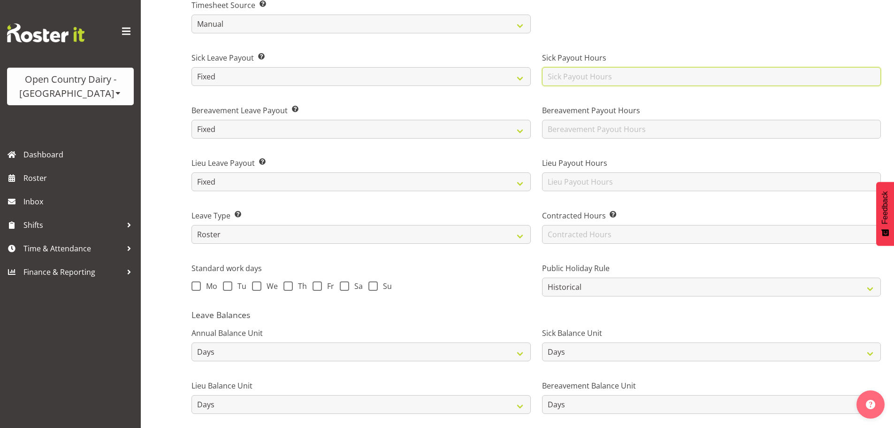
click at [579, 79] on input "text" at bounding box center [711, 76] width 339 height 19
type input "10.33"
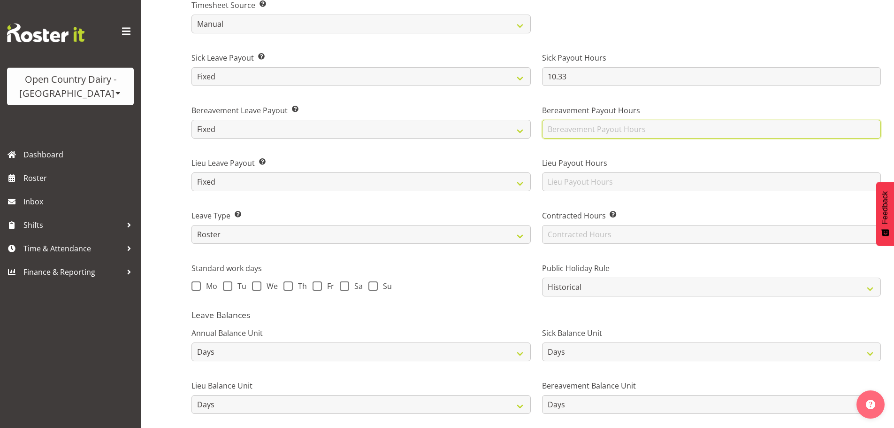
click at [569, 131] on input "text" at bounding box center [711, 129] width 339 height 19
type input "10.33"
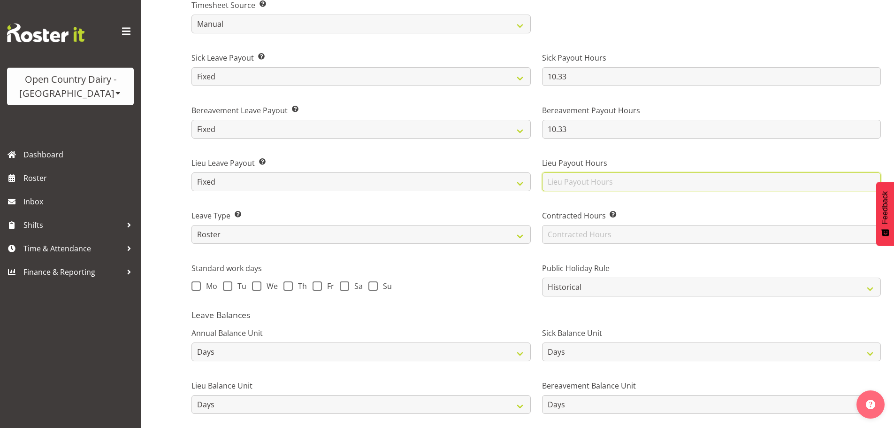
click at [557, 176] on input "text" at bounding box center [711, 181] width 339 height 19
type input "10.33"
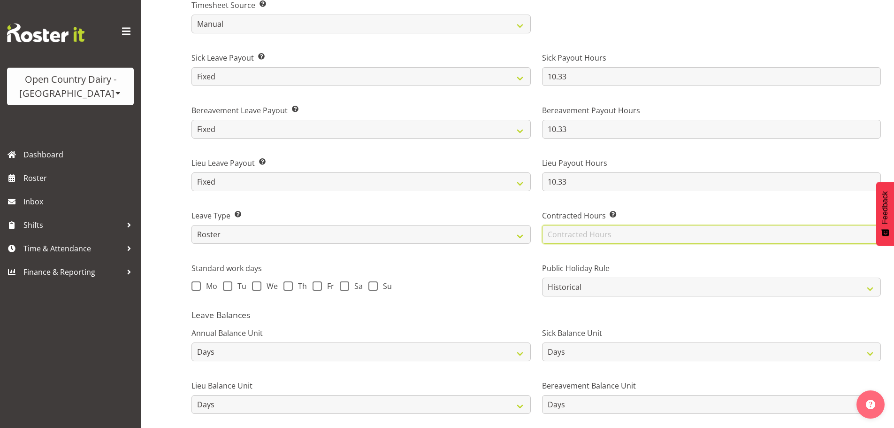
click at [612, 231] on input "text" at bounding box center [711, 234] width 339 height 19
type input "40.12"
click at [528, 263] on label "Standard work days" at bounding box center [360, 267] width 339 height 11
click at [196, 290] on span at bounding box center [195, 285] width 9 height 9
click at [196, 289] on input "Mo" at bounding box center [194, 286] width 6 height 6
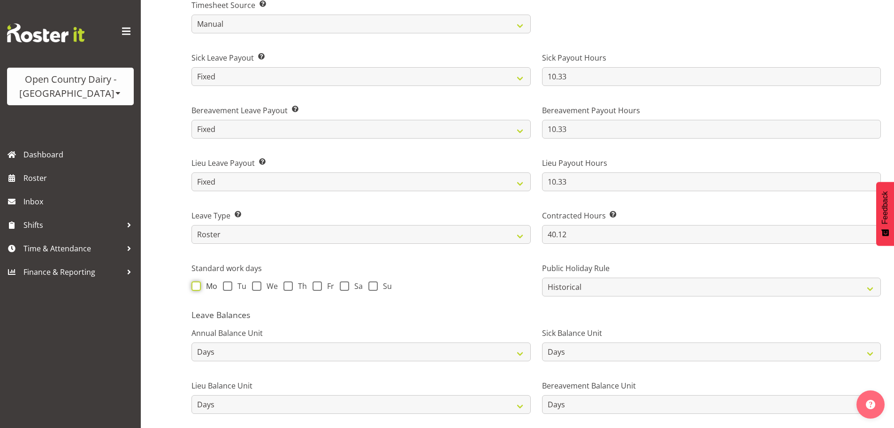
checkbox input "true"
click at [227, 282] on span at bounding box center [227, 285] width 9 height 9
click at [227, 283] on input "Tu" at bounding box center [226, 286] width 6 height 6
checkbox input "true"
drag, startPoint x: 254, startPoint y: 283, endPoint x: 297, endPoint y: 291, distance: 43.8
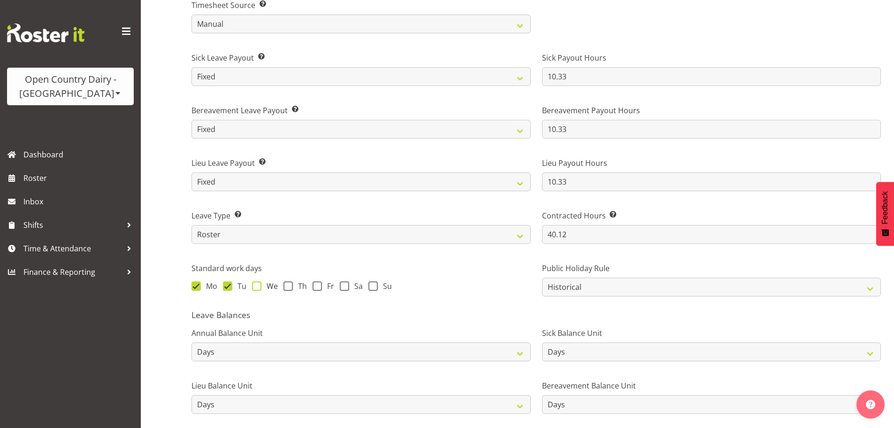
click at [254, 283] on span at bounding box center [256, 285] width 9 height 9
click at [254, 283] on input "We" at bounding box center [255, 286] width 6 height 6
checkbox input "true"
drag, startPoint x: 286, startPoint y: 287, endPoint x: 305, endPoint y: 287, distance: 19.2
click at [289, 287] on span at bounding box center [287, 285] width 9 height 9
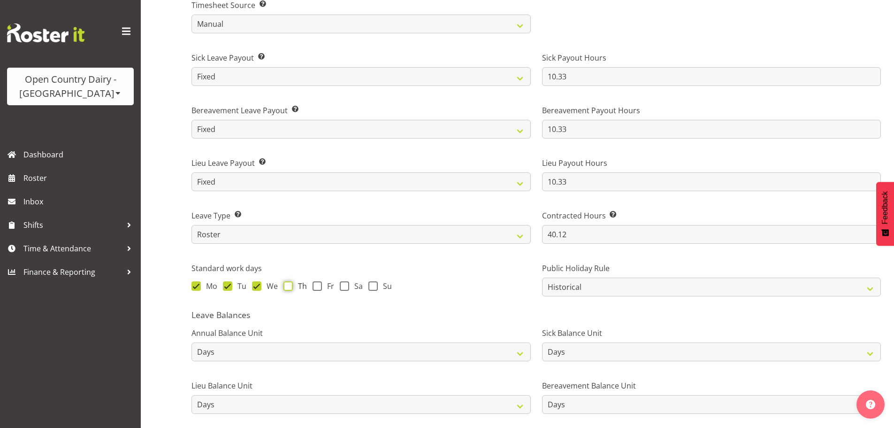
click at [289, 287] on input "Th" at bounding box center [286, 286] width 6 height 6
checkbox input "true"
drag, startPoint x: 320, startPoint y: 286, endPoint x: 346, endPoint y: 285, distance: 26.3
click at [326, 286] on label "Fr" at bounding box center [324, 285] width 22 height 9
click at [319, 286] on input "Fr" at bounding box center [316, 286] width 6 height 6
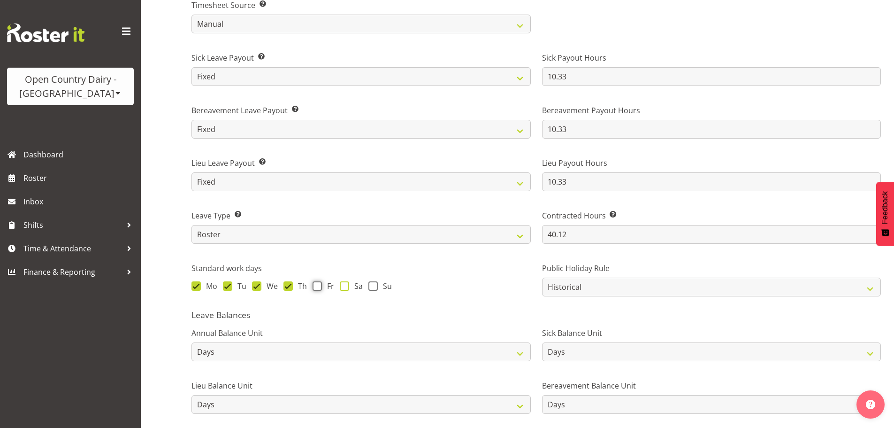
checkbox input "true"
click at [347, 285] on span at bounding box center [344, 285] width 9 height 9
click at [346, 285] on input "Sa" at bounding box center [343, 286] width 6 height 6
checkbox input "true"
click at [379, 291] on div "Mo Tu We Th Fr Sa Su" at bounding box center [360, 287] width 339 height 12
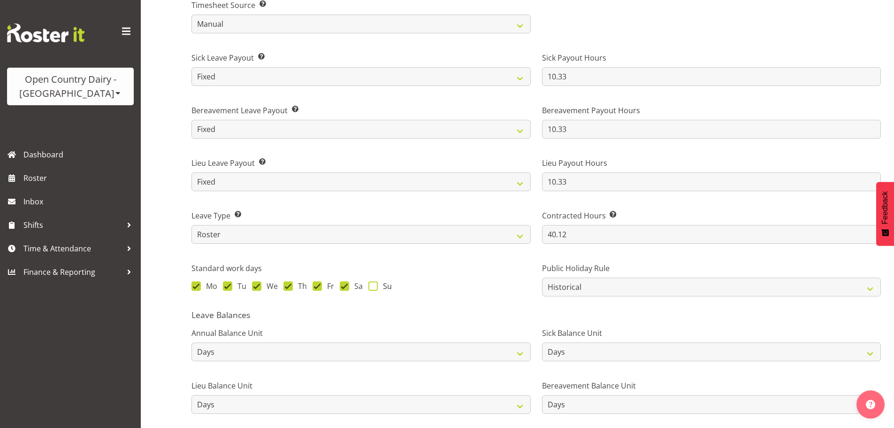
click at [372, 284] on span at bounding box center [372, 285] width 9 height 9
click at [372, 284] on input "Su" at bounding box center [371, 286] width 6 height 6
checkbox input "true"
click at [214, 225] on select "Standard History Payout Roster Roster - Fixed" at bounding box center [360, 234] width 339 height 19
select select "standard"
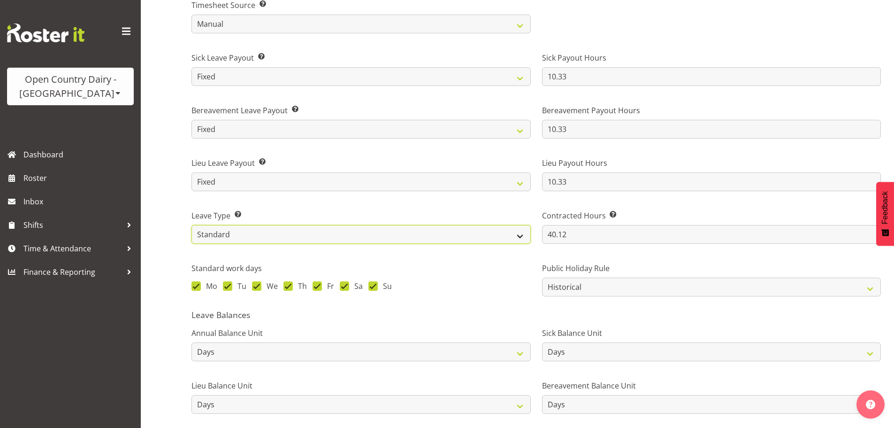
click at [191, 225] on select "Standard History Payout Roster Roster - Fixed" at bounding box center [360, 234] width 339 height 19
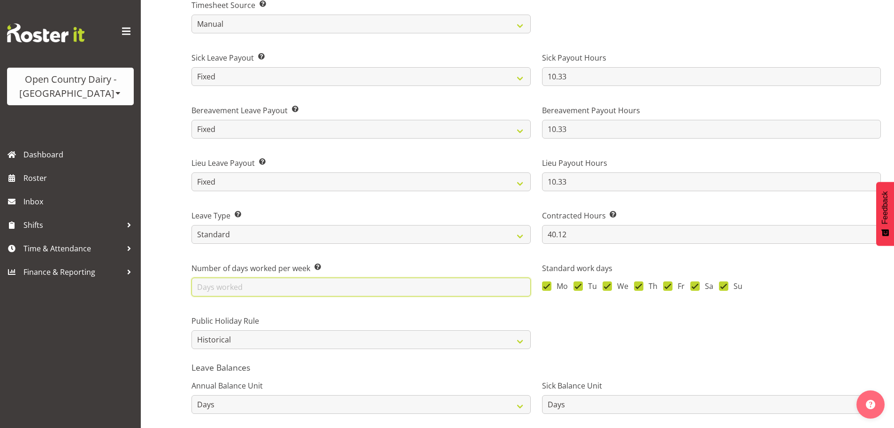
click at [267, 278] on input "text" at bounding box center [360, 286] width 339 height 19
type input "4"
drag, startPoint x: 308, startPoint y: 305, endPoint x: 303, endPoint y: 288, distance: 17.5
click at [309, 304] on div "Public Holiday Rule Roster Always Pay Never Pay Historical Roster-Fixed" at bounding box center [361, 328] width 351 height 53
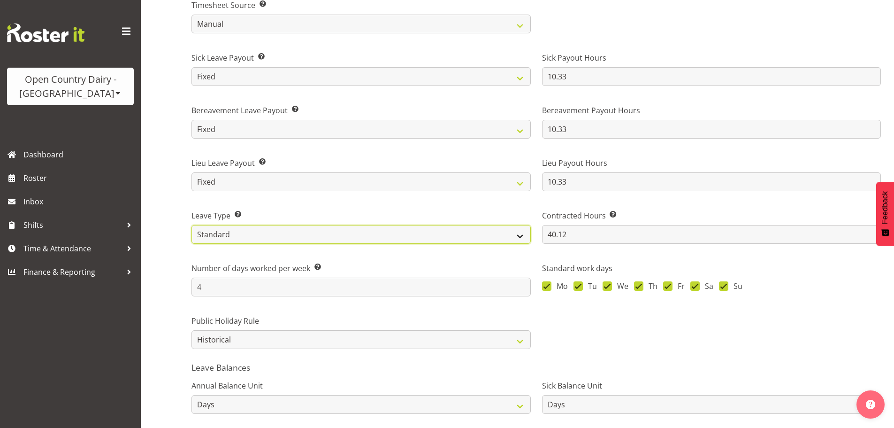
drag, startPoint x: 218, startPoint y: 231, endPoint x: 217, endPoint y: 240, distance: 8.5
click at [218, 231] on select "Standard History Payout Roster Roster - Fixed" at bounding box center [360, 234] width 339 height 19
click at [191, 225] on select "Standard History Payout Roster Roster - Fixed" at bounding box center [360, 234] width 339 height 19
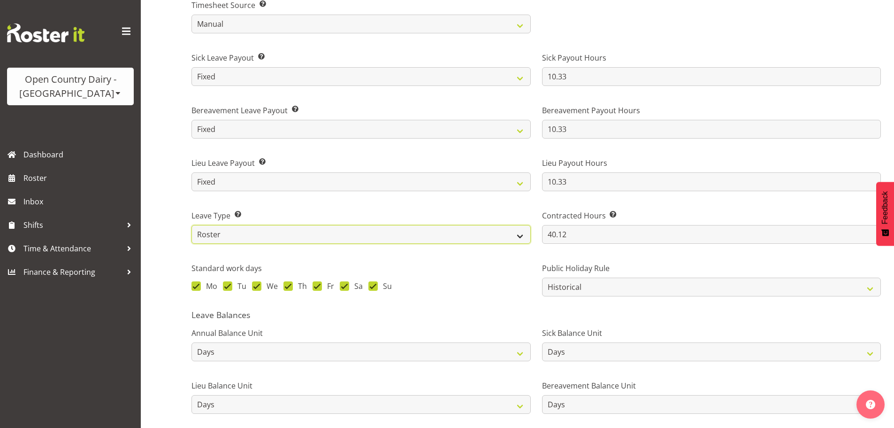
click at [267, 231] on select "Standard History Payout Roster Roster - Fixed" at bounding box center [360, 234] width 339 height 19
select select "roster_fixed"
click at [191, 225] on select "Standard History Payout Roster Roster - Fixed" at bounding box center [360, 234] width 339 height 19
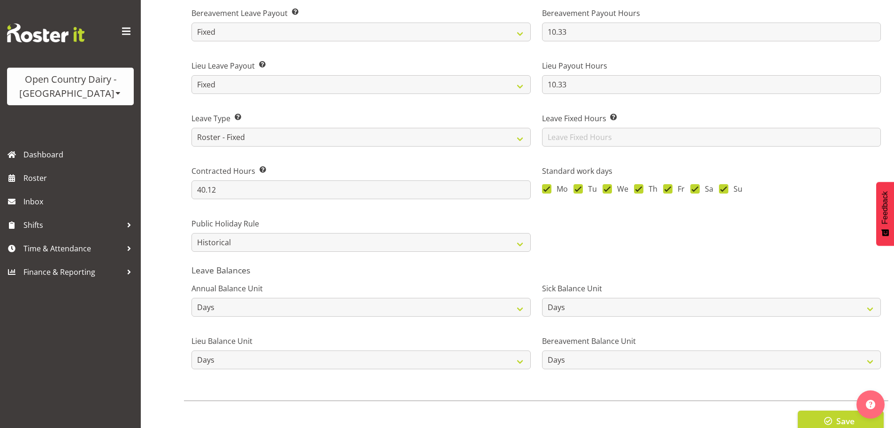
scroll to position [733, 0]
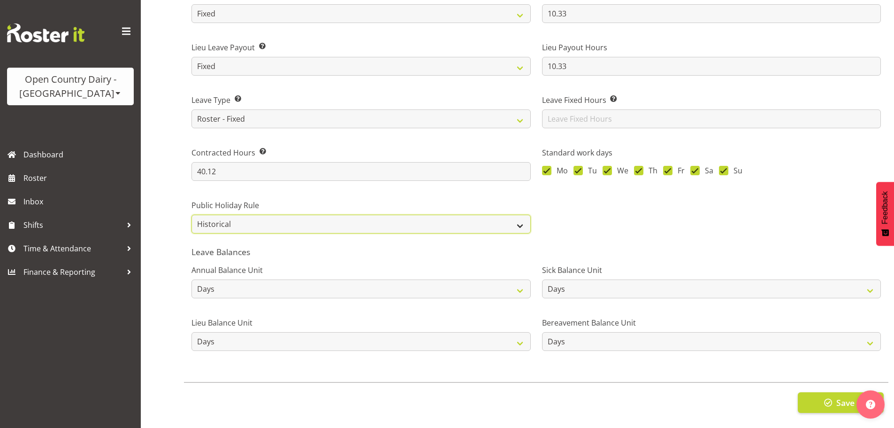
click at [245, 220] on select "Roster Always Pay Never Pay Historical Roster-Fixed" at bounding box center [360, 223] width 339 height 19
select select "roster"
click at [191, 214] on select "Roster Always Pay Never Pay Historical Roster-Fixed" at bounding box center [360, 223] width 339 height 19
click at [814, 392] on button "Save" at bounding box center [841, 402] width 86 height 21
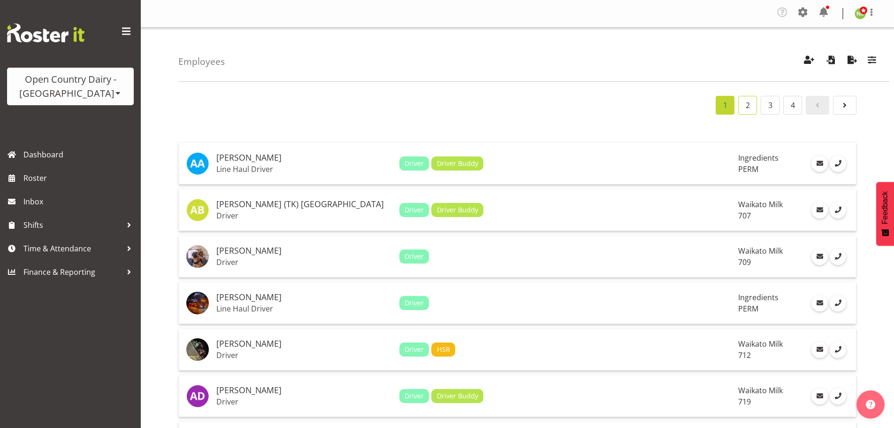
click at [750, 102] on link "2" at bounding box center [747, 105] width 19 height 19
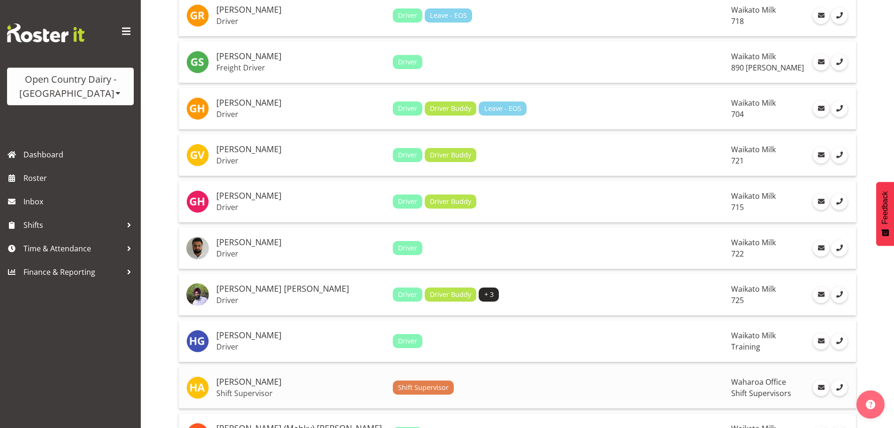
scroll to position [469, 0]
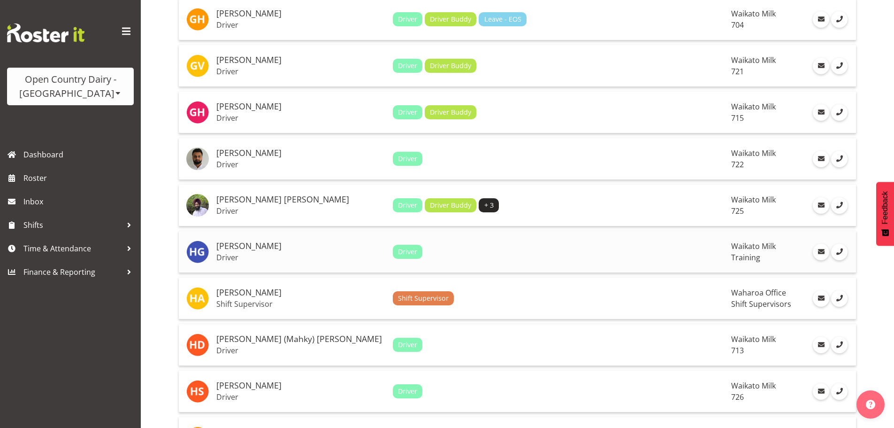
click at [344, 248] on h5 "[PERSON_NAME]" at bounding box center [300, 245] width 169 height 9
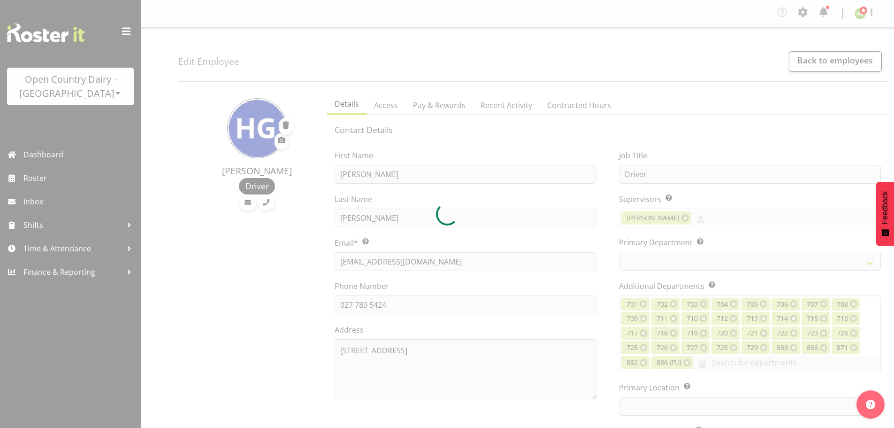
select select "TimelineWeek"
select select
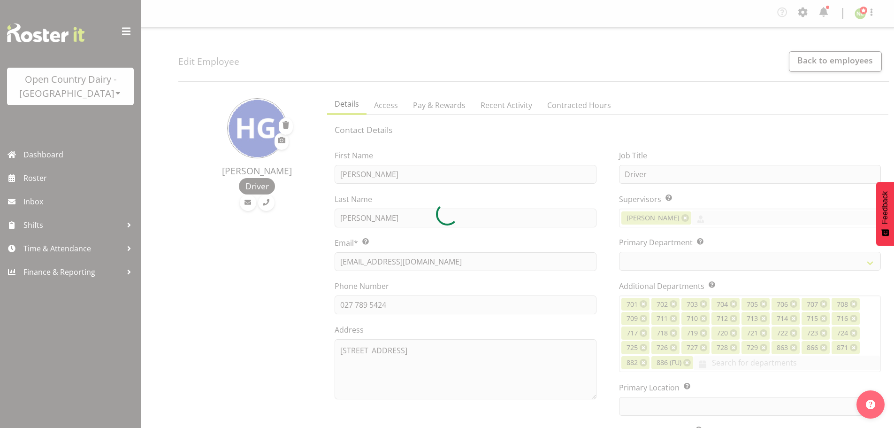
select select
select select "1054"
select select "763"
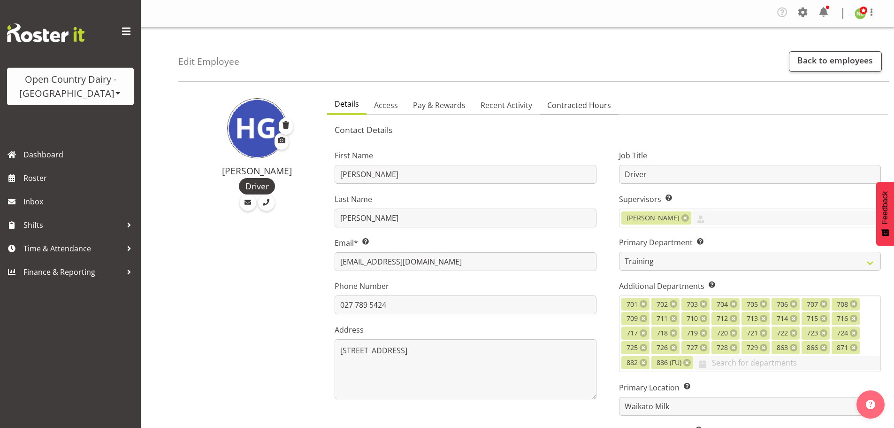
click at [565, 101] on span "Contracted Hours" at bounding box center [579, 104] width 64 height 11
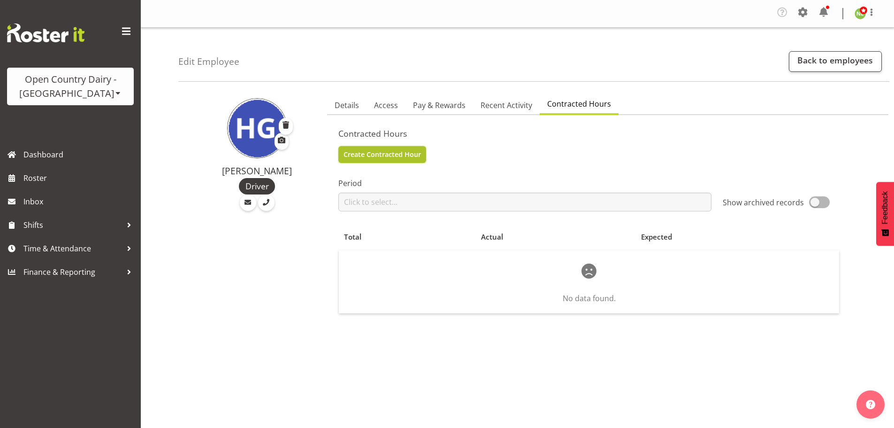
click at [383, 157] on span "Create Contracted Hour" at bounding box center [382, 154] width 77 height 10
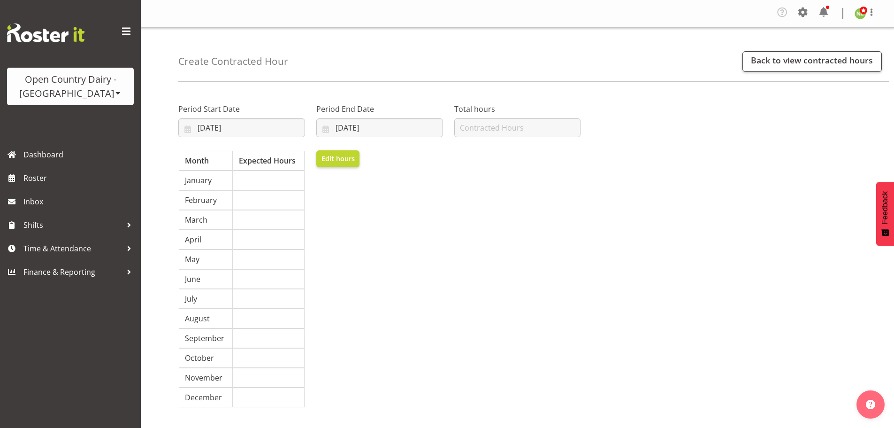
select select "7"
select select "2025"
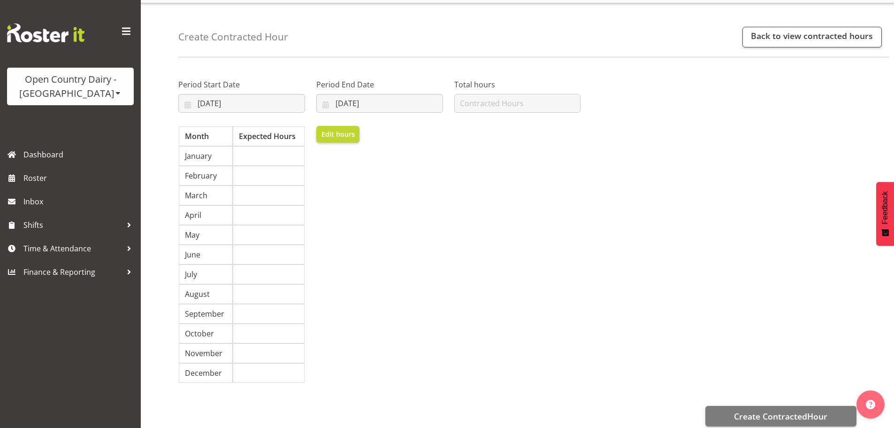
scroll to position [44, 0]
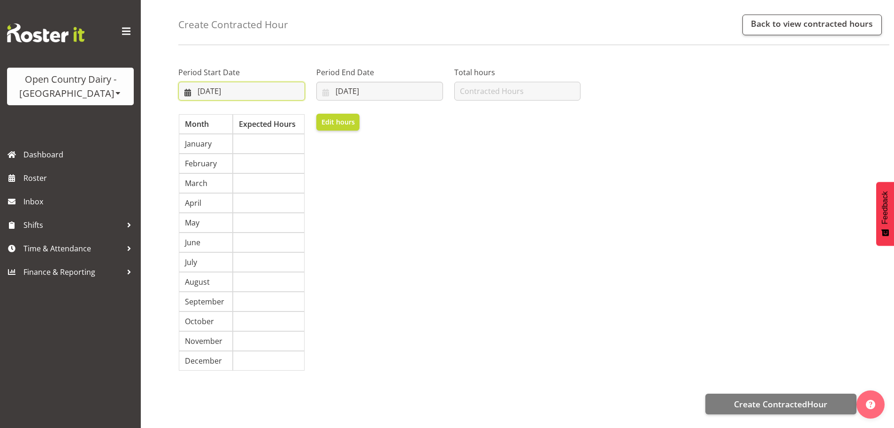
click at [213, 82] on input "[DATE]" at bounding box center [241, 91] width 127 height 19
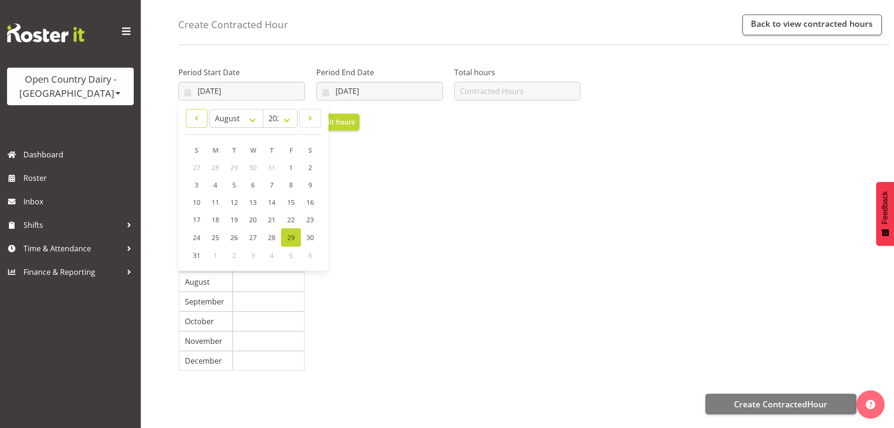
click at [196, 113] on span at bounding box center [196, 118] width 9 height 11
select select "6"
drag, startPoint x: 215, startPoint y: 211, endPoint x: 230, endPoint y: 200, distance: 18.8
click at [215, 215] on span "21" at bounding box center [216, 219] width 8 height 9
type input "[DATE]"
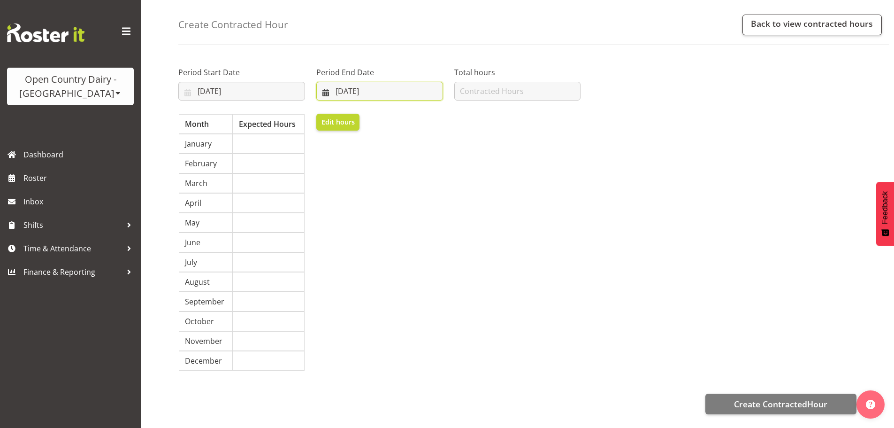
click at [346, 85] on input "[DATE]" at bounding box center [379, 91] width 127 height 19
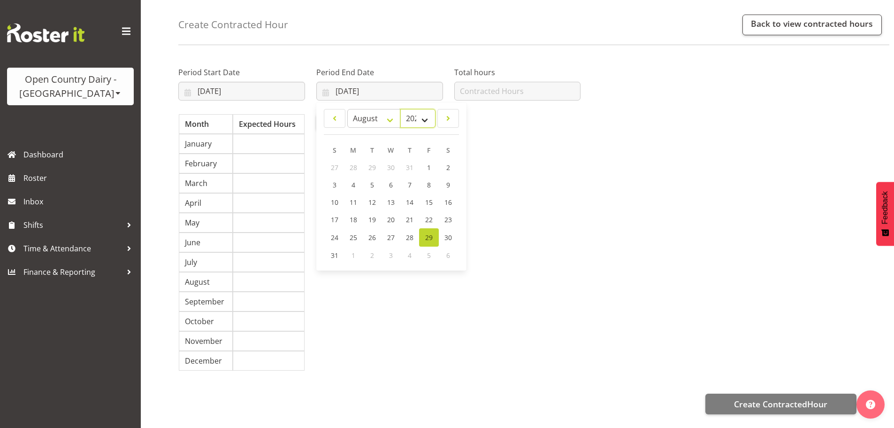
click at [427, 112] on select "2035 2034 2033 2032 2031 2030 2029 2028 2027 2026 2025 2024 2023 2022 2021 2020…" at bounding box center [417, 118] width 35 height 19
select select "2026"
click at [400, 109] on select "2035 2034 2033 2032 2031 2030 2029 2028 2027 2026 2025 2024 2023 2022 2021 2020…" at bounding box center [417, 118] width 35 height 19
click at [376, 113] on select "January February March April May June July August September October November De…" at bounding box center [374, 118] width 54 height 19
select select "6"
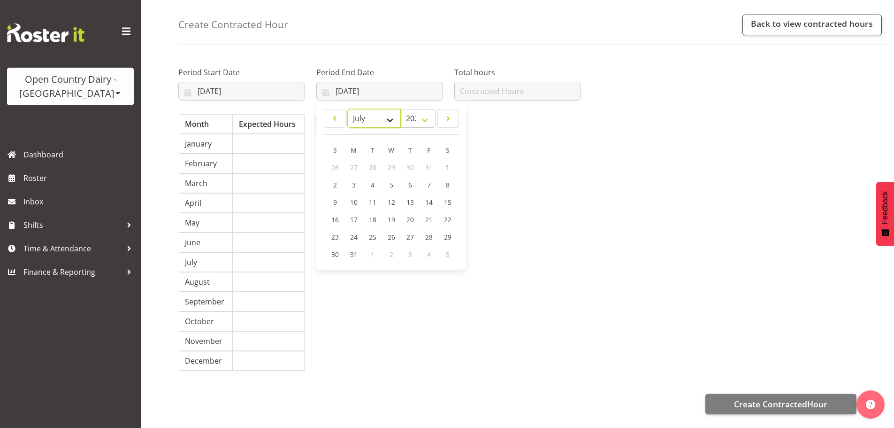
click at [347, 109] on select "January February March April May June July August September October November De…" at bounding box center [374, 118] width 54 height 19
click at [350, 215] on span "20" at bounding box center [354, 219] width 8 height 9
type input "20/07/2026"
click at [469, 85] on input "number" at bounding box center [517, 91] width 127 height 19
type input "1681"
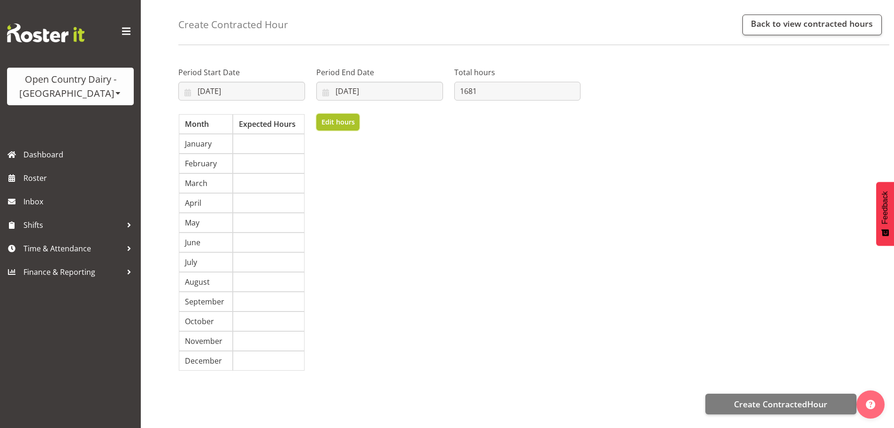
click at [330, 118] on span "Edit hours" at bounding box center [337, 122] width 33 height 10
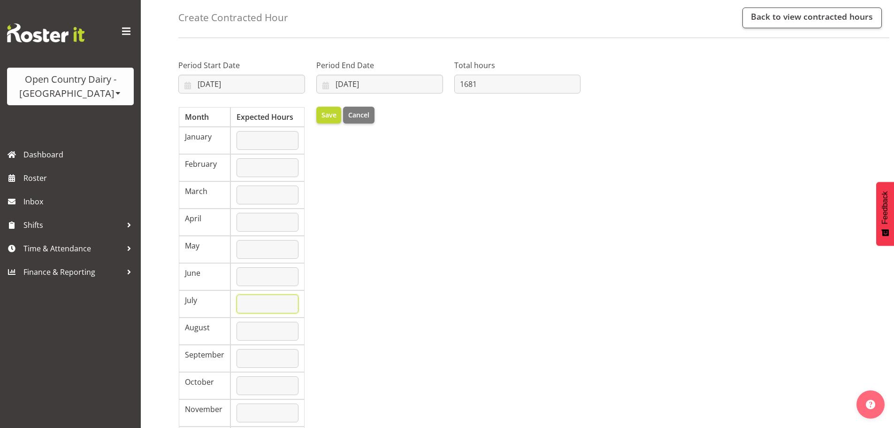
click at [253, 304] on input "number" at bounding box center [268, 303] width 62 height 19
type input "1681"
click at [331, 115] on span "Save" at bounding box center [328, 115] width 15 height 10
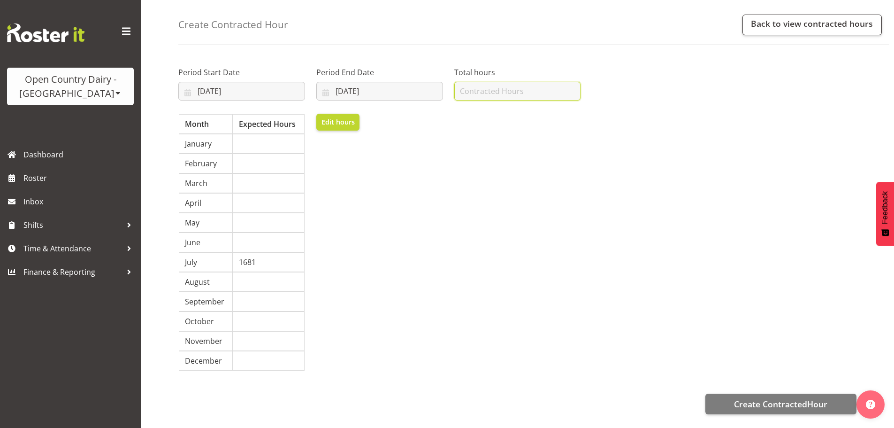
click at [495, 87] on input "number" at bounding box center [517, 91] width 127 height 19
type input "1681"
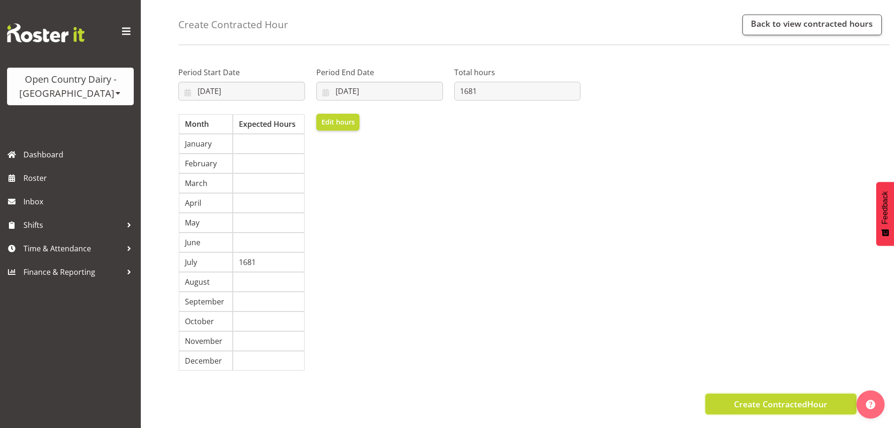
click at [754, 400] on span "Create ContractedHour" at bounding box center [780, 404] width 93 height 12
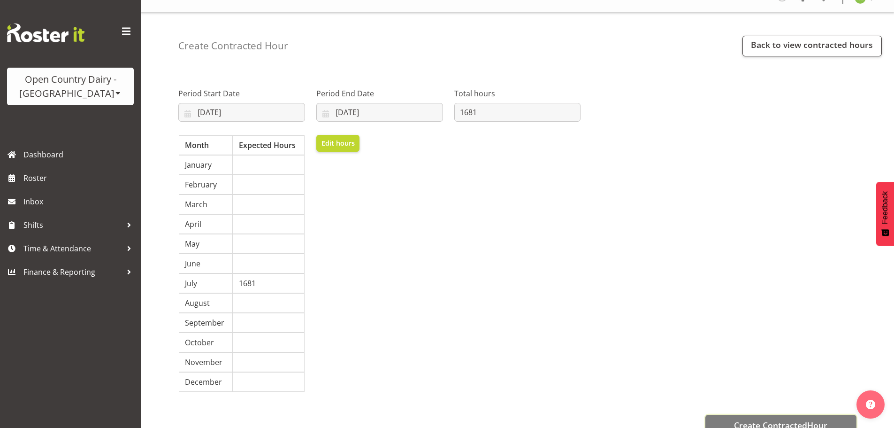
scroll to position [0, 0]
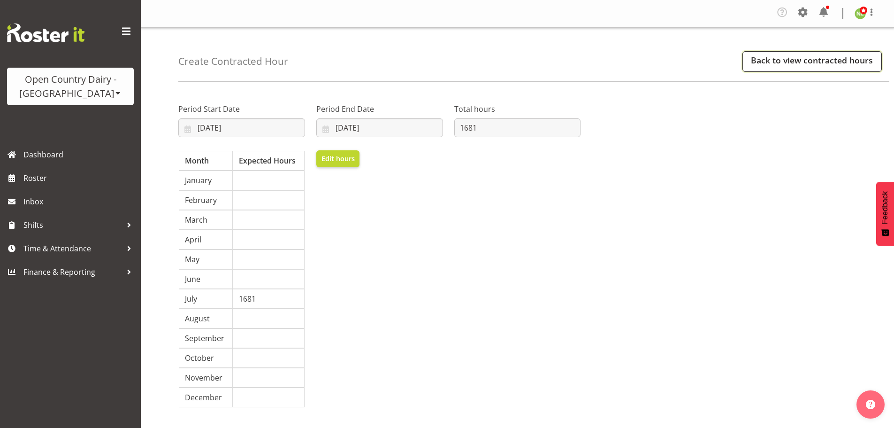
click at [790, 59] on link "Back to view contracted hours" at bounding box center [811, 61] width 139 height 21
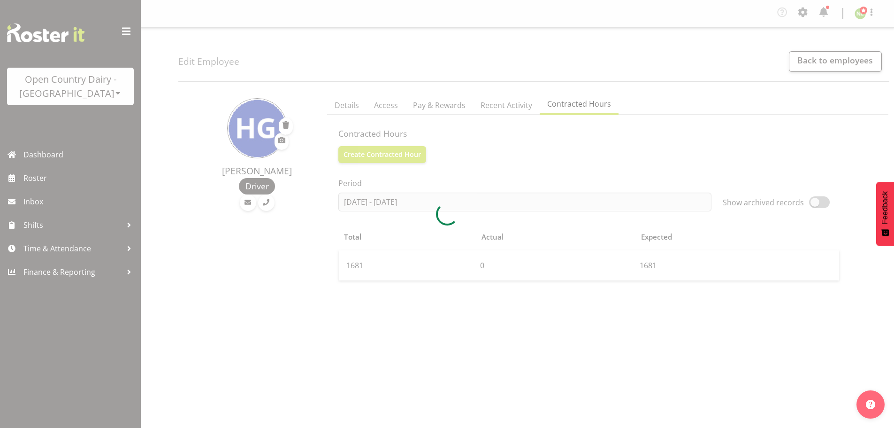
click at [351, 105] on div at bounding box center [447, 214] width 894 height 428
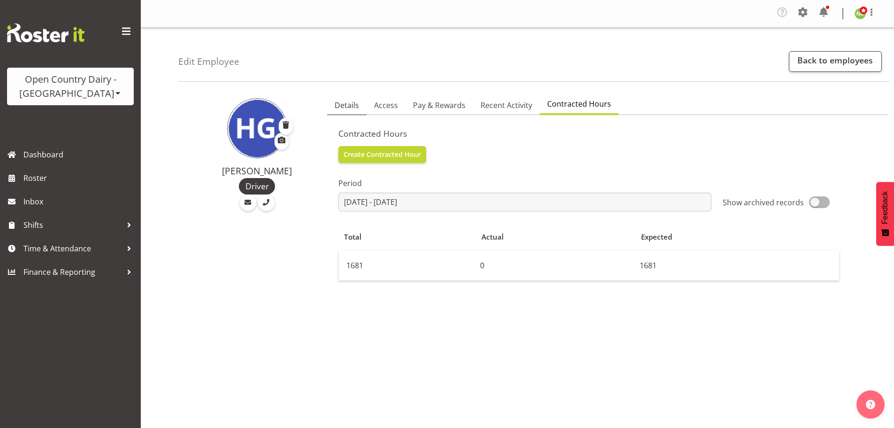
click at [350, 105] on span "Details" at bounding box center [347, 104] width 24 height 11
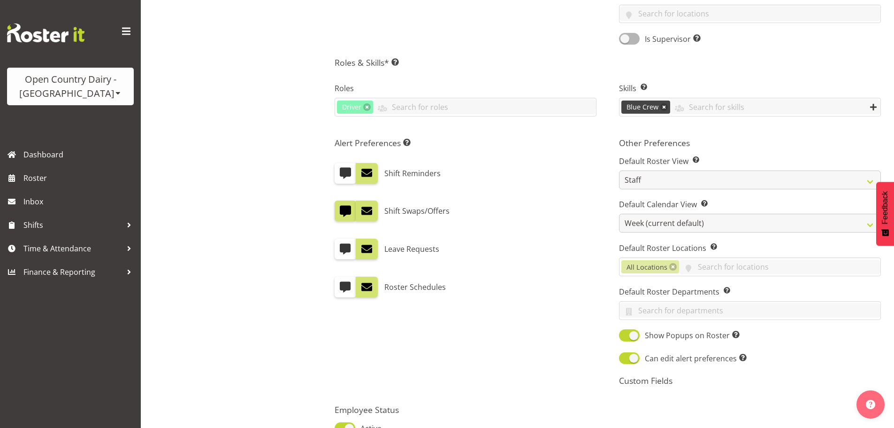
scroll to position [527, 0]
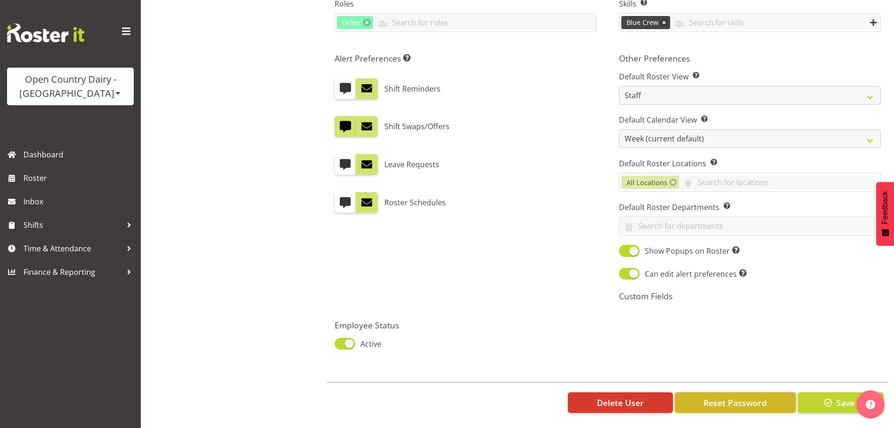
click at [742, 396] on span "Reset Password" at bounding box center [735, 402] width 63 height 12
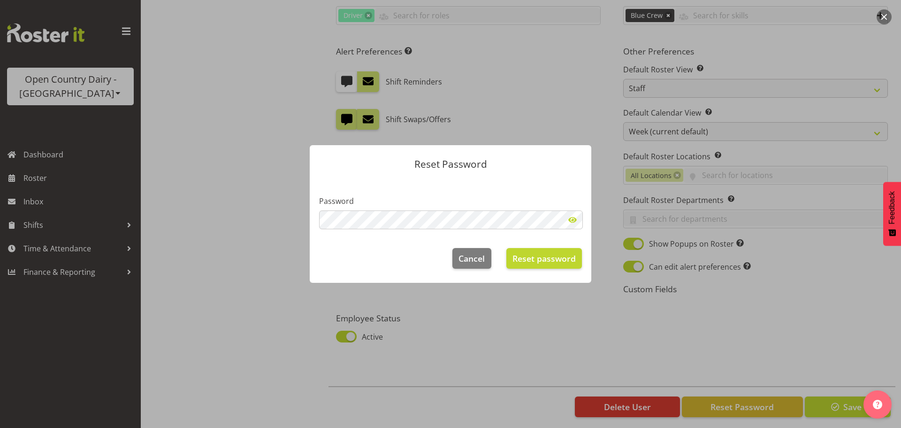
click at [571, 219] on span at bounding box center [572, 219] width 19 height 19
click at [553, 260] on span "Reset password" at bounding box center [544, 258] width 63 height 12
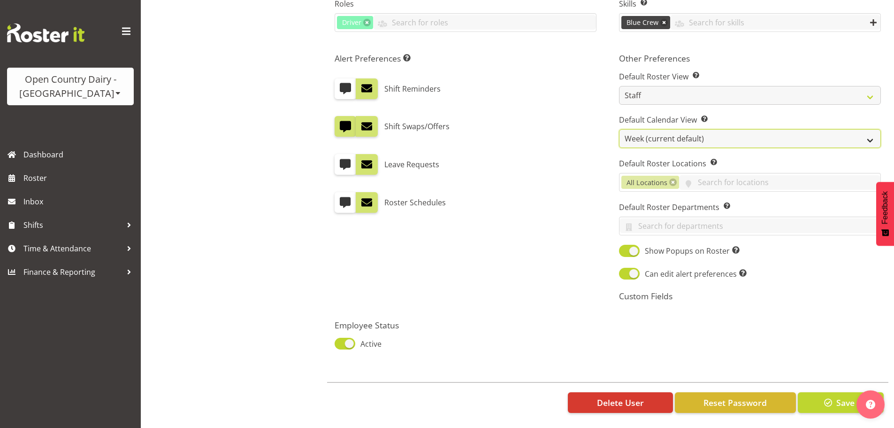
click at [876, 130] on select "Day Timeline Day Week (current default) Timeline Week Fortnight Month Calendar" at bounding box center [750, 138] width 262 height 19
click at [890, 107] on div "Other Preferences Default Roster View Set which roster view you would like the …" at bounding box center [750, 180] width 284 height 267
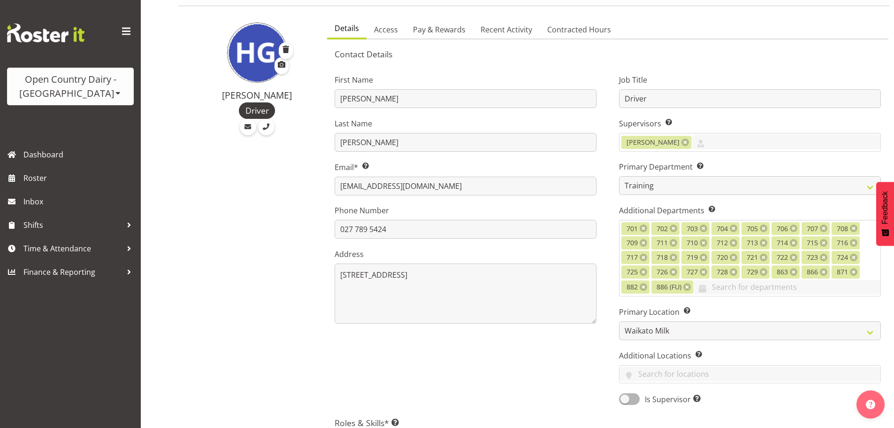
scroll to position [0, 0]
